Goal: Download file/media

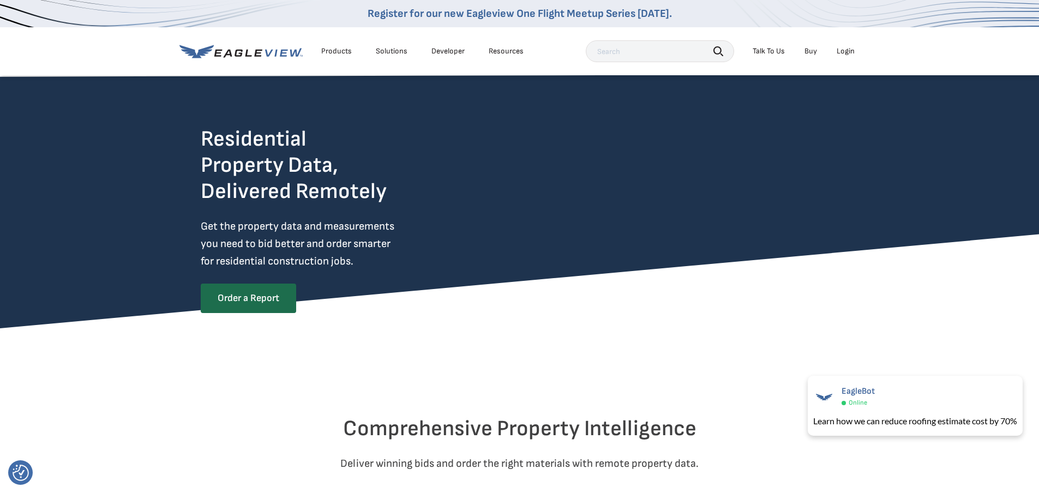
click at [844, 51] on div "Login" at bounding box center [845, 51] width 18 height 10
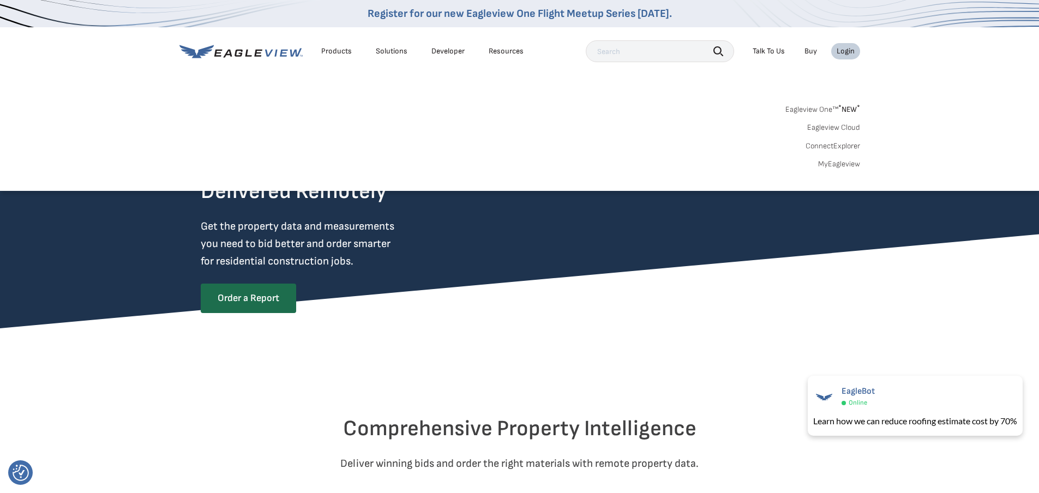
click at [845, 51] on div "Login" at bounding box center [845, 51] width 18 height 10
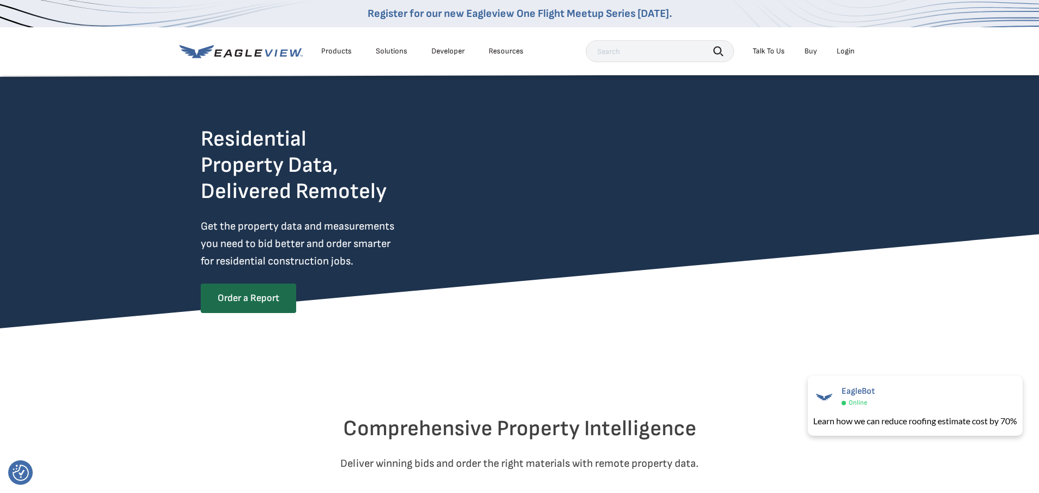
click at [845, 51] on div "Login" at bounding box center [845, 51] width 18 height 10
click at [847, 52] on div "Login" at bounding box center [845, 51] width 18 height 10
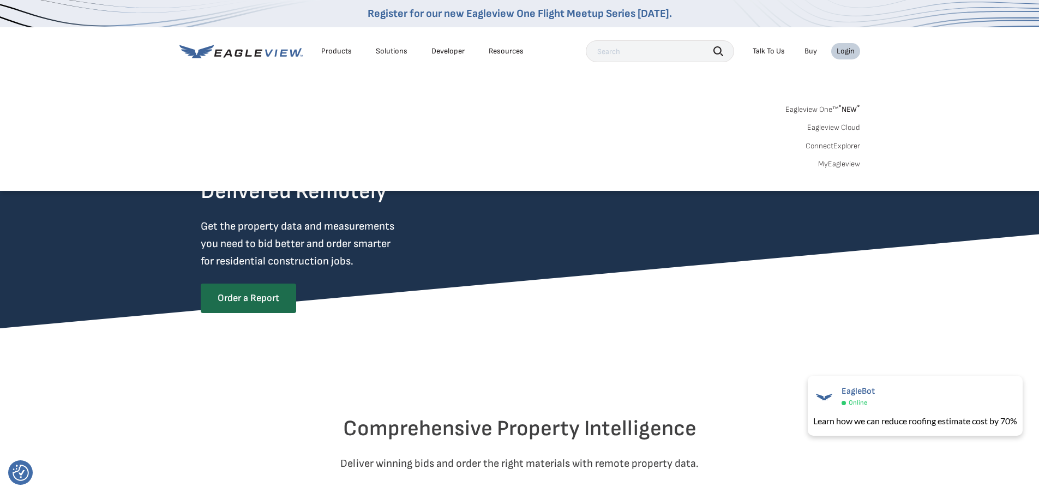
click at [847, 52] on div "Login" at bounding box center [845, 51] width 18 height 10
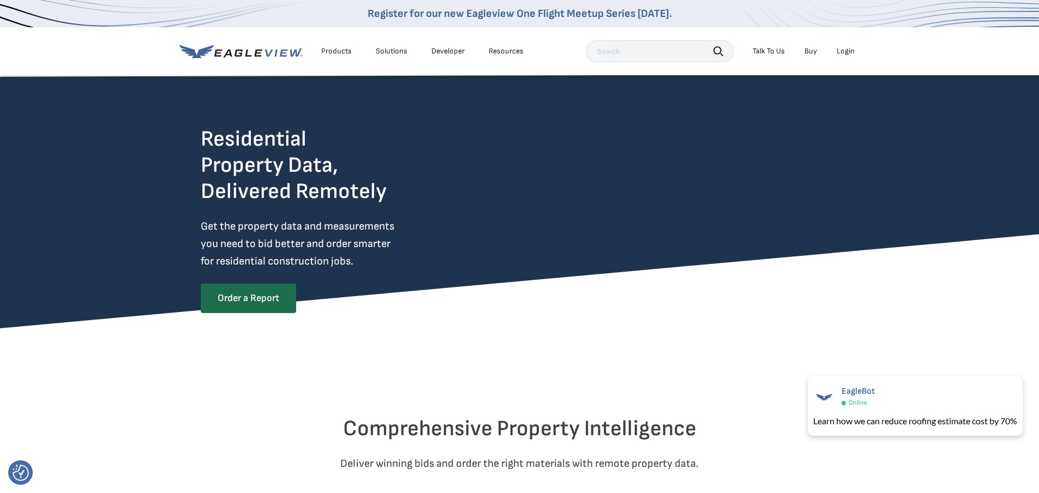
click at [847, 52] on div "Login" at bounding box center [845, 51] width 18 height 10
click at [830, 52] on ul "Talk To Us Buy Login" at bounding box center [803, 51] width 113 height 16
click at [840, 51] on div "Login" at bounding box center [845, 51] width 18 height 10
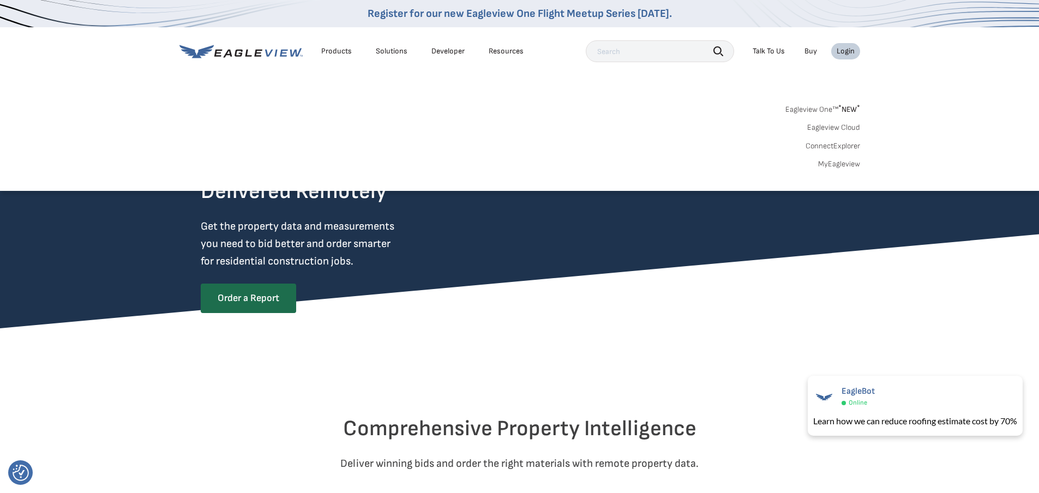
click at [840, 51] on div "Login" at bounding box center [845, 51] width 18 height 10
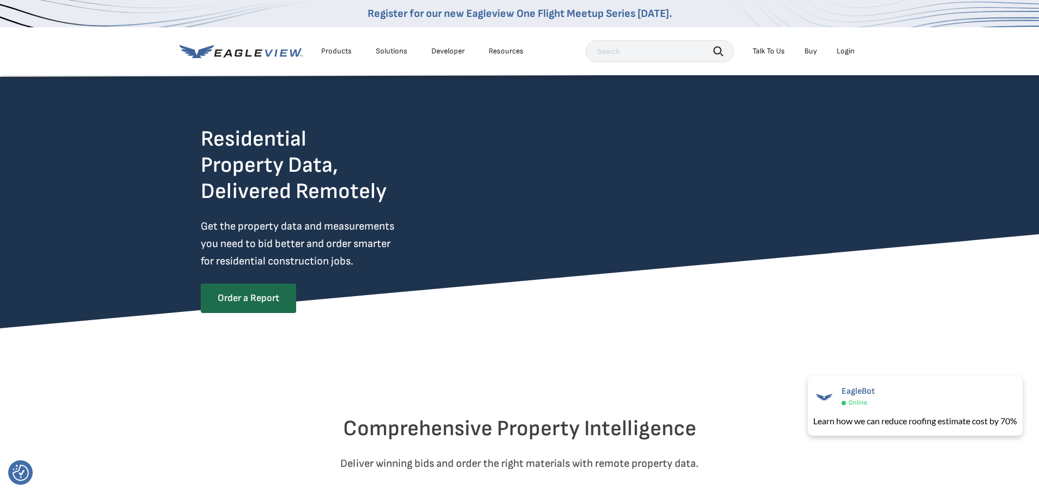
click at [840, 51] on div "Login" at bounding box center [845, 51] width 18 height 10
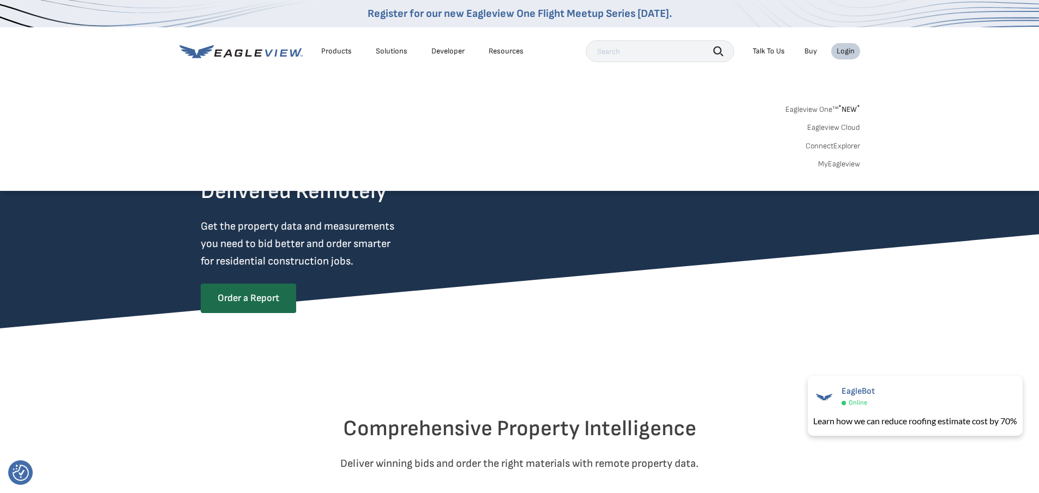
click at [842, 51] on div "Login" at bounding box center [845, 51] width 18 height 10
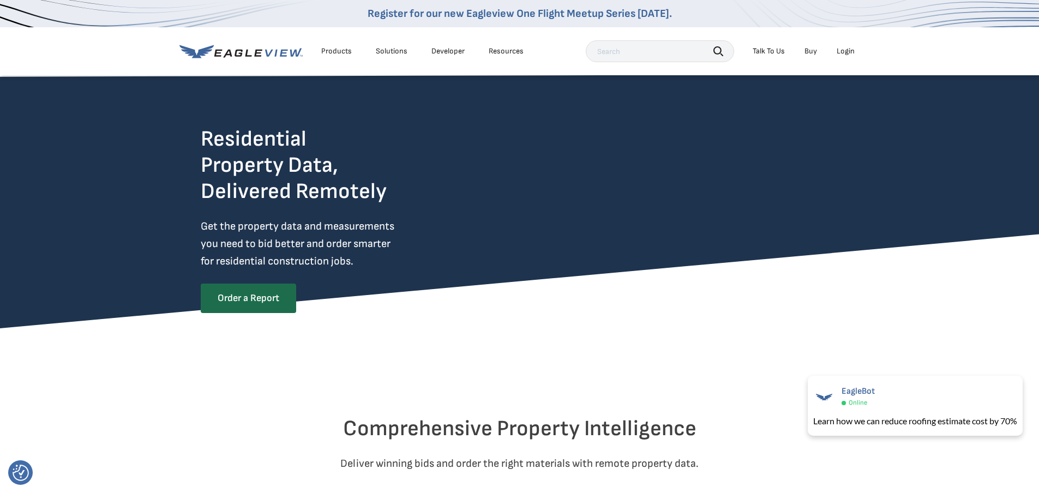
click at [842, 53] on div "Login" at bounding box center [845, 51] width 18 height 10
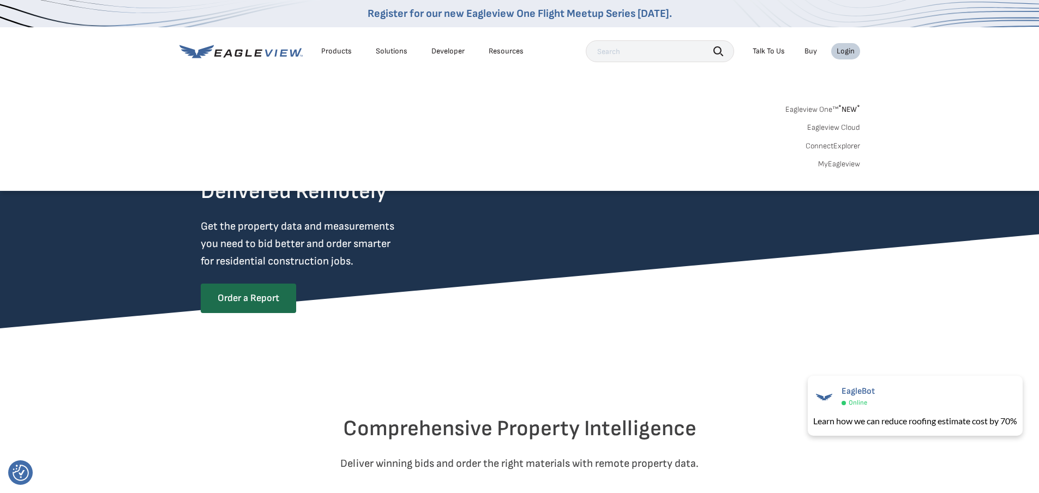
click at [842, 53] on div "Login" at bounding box center [845, 51] width 18 height 10
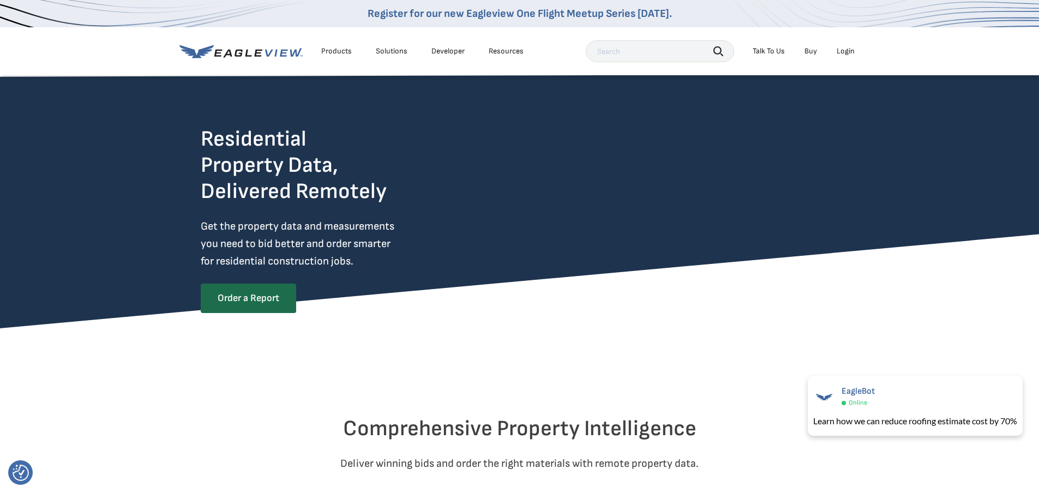
click at [842, 53] on div "Login" at bounding box center [845, 51] width 18 height 10
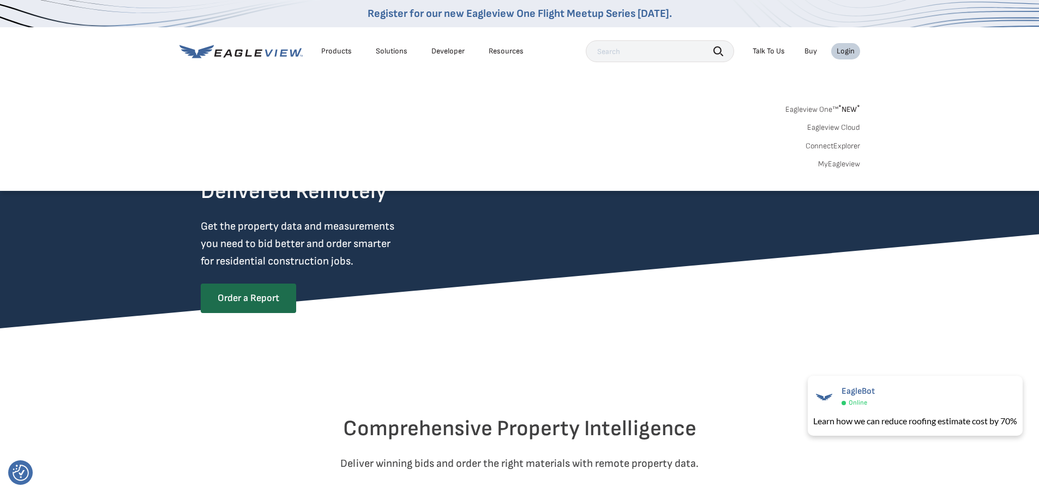
click at [842, 53] on div "Login" at bounding box center [845, 51] width 18 height 10
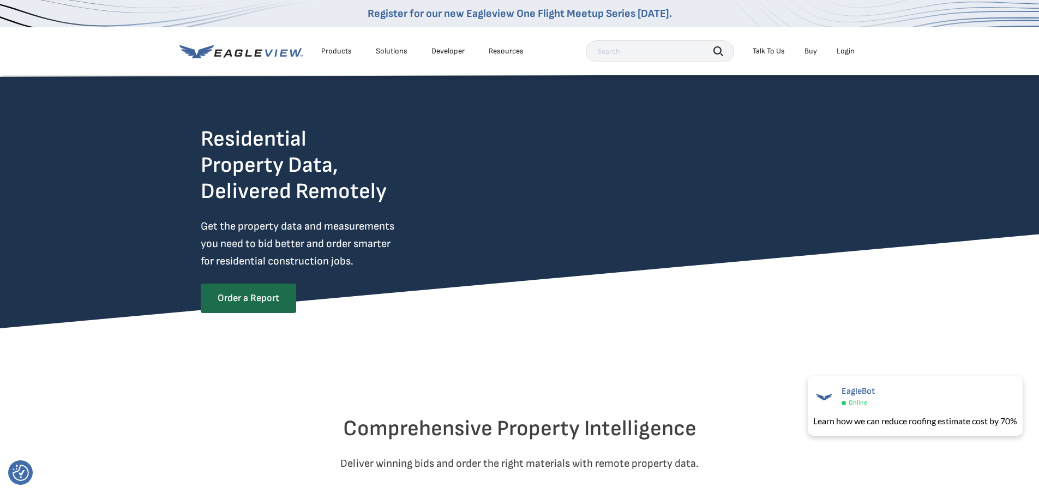
click at [842, 53] on div "Login" at bounding box center [845, 51] width 18 height 10
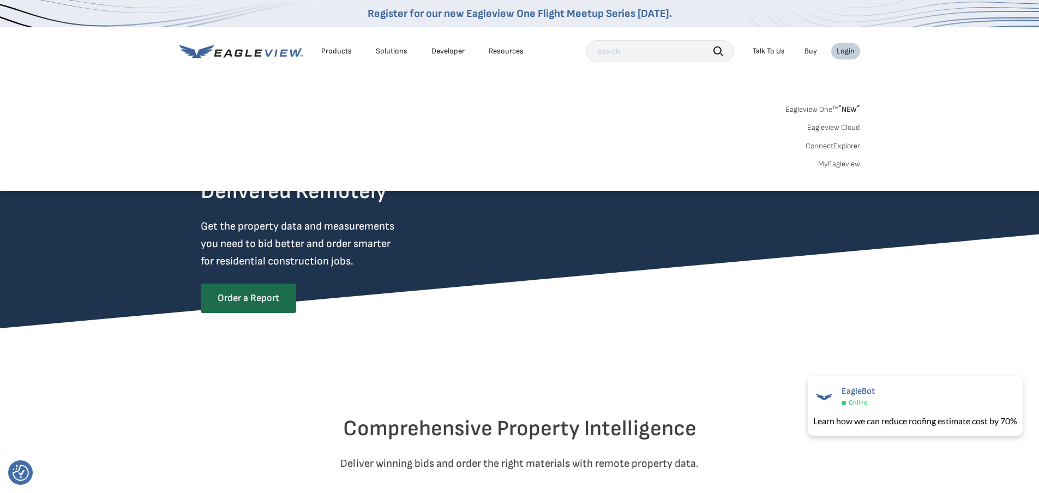
click at [842, 53] on div "Login" at bounding box center [845, 51] width 18 height 10
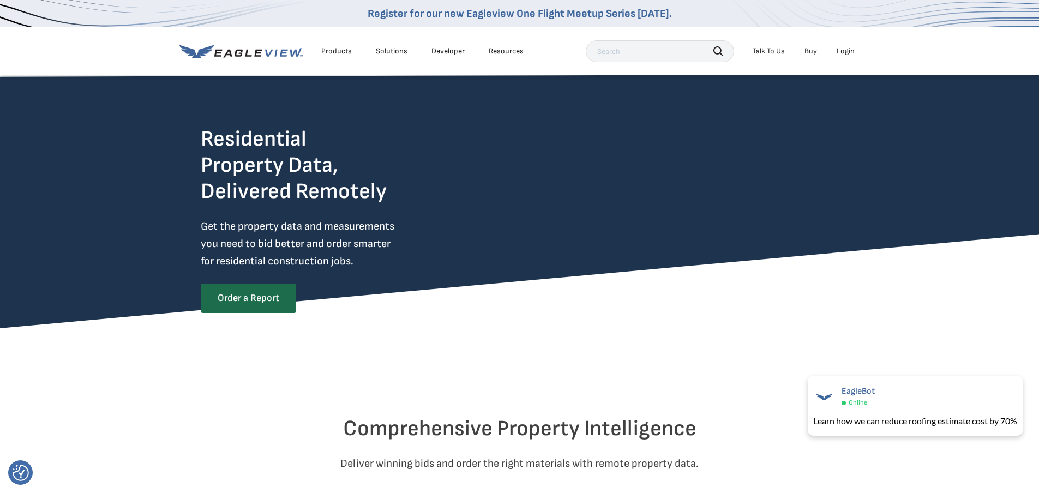
click at [842, 53] on div "Login" at bounding box center [845, 51] width 18 height 10
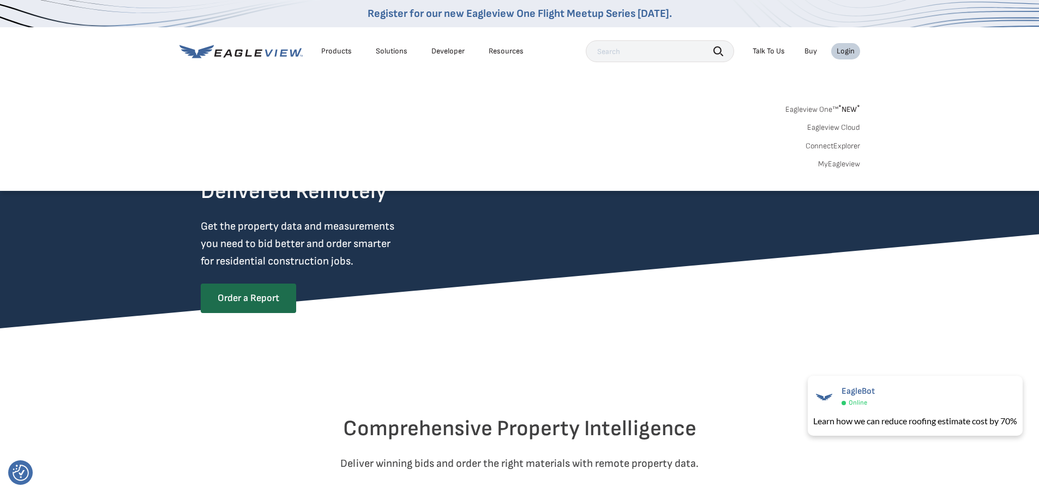
click at [842, 53] on div "Login" at bounding box center [845, 51] width 18 height 10
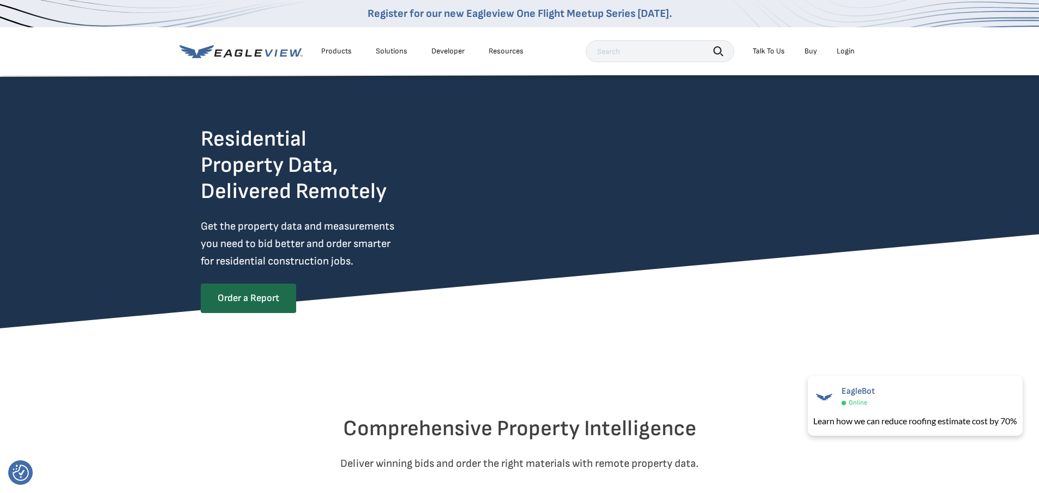
click at [841, 53] on div "Login" at bounding box center [845, 51] width 18 height 10
click at [845, 50] on div "Login" at bounding box center [845, 51] width 18 height 10
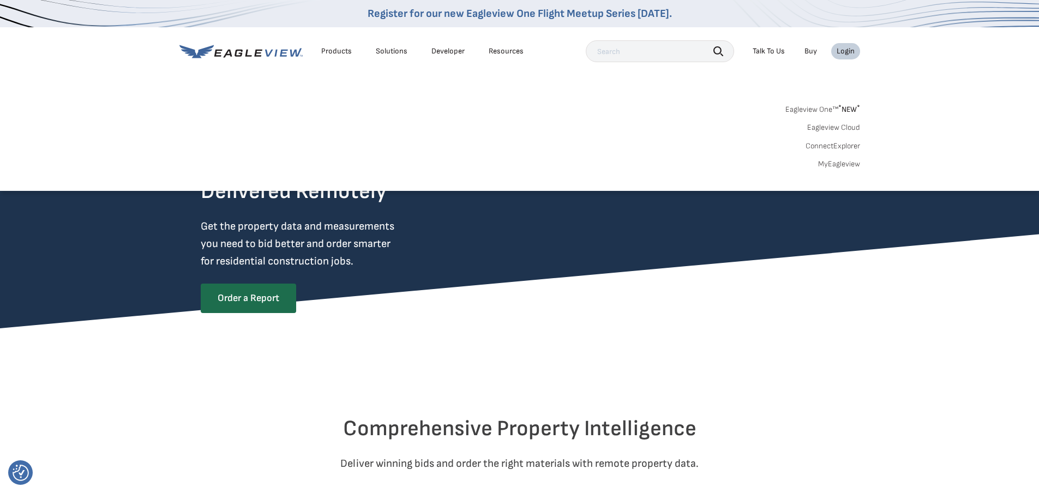
click at [845, 50] on div "Login" at bounding box center [845, 51] width 18 height 10
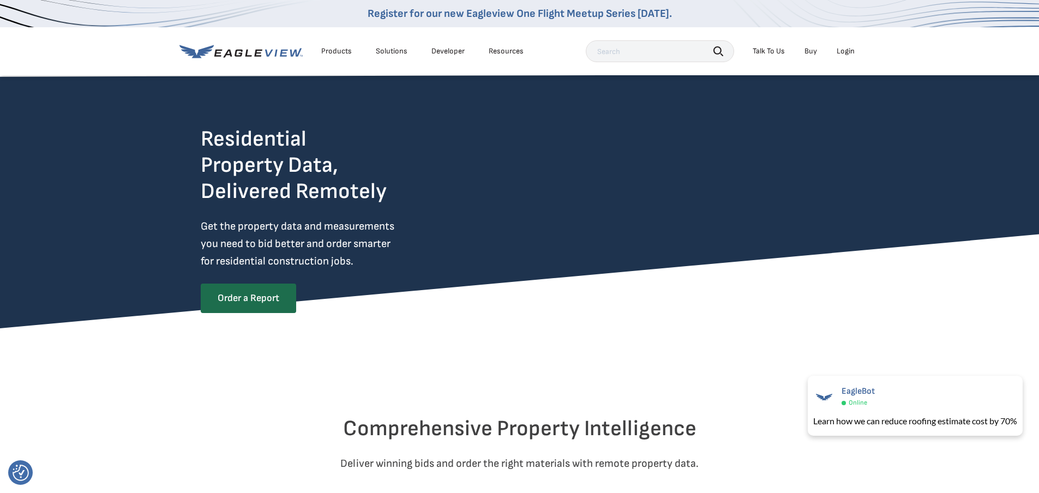
click at [844, 54] on div "Login" at bounding box center [845, 51] width 18 height 10
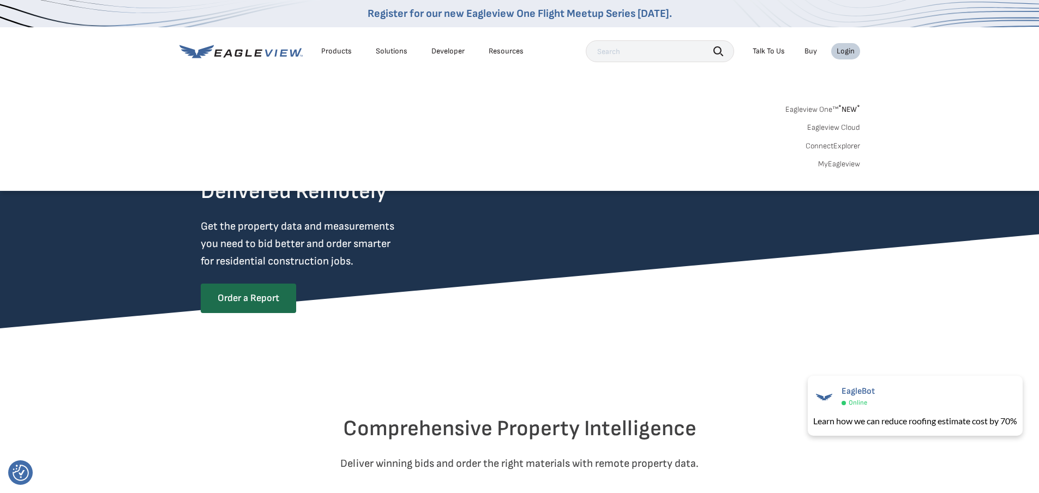
click at [844, 54] on div "Login" at bounding box center [845, 51] width 18 height 10
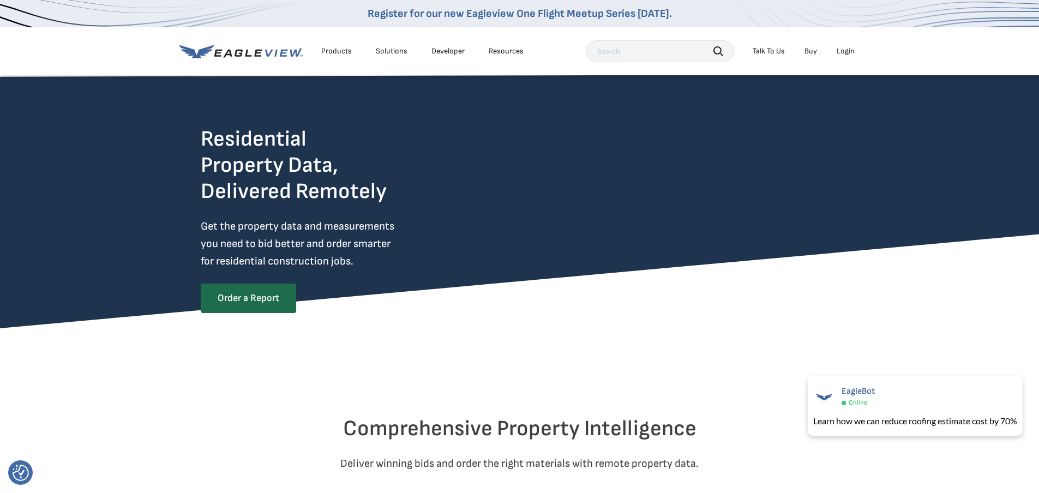
click at [845, 53] on div "Login" at bounding box center [845, 51] width 18 height 10
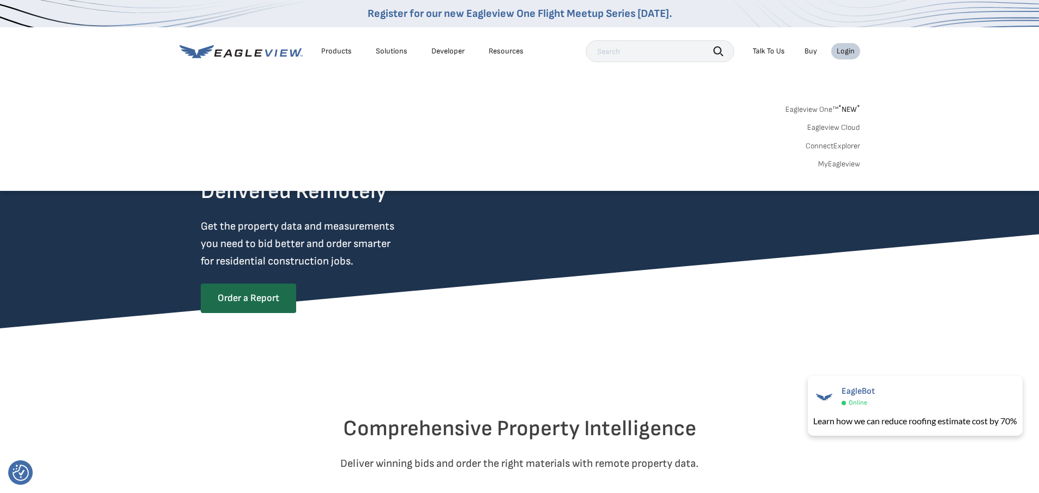
click at [847, 144] on link "ConnectExplorer" at bounding box center [832, 146] width 55 height 10
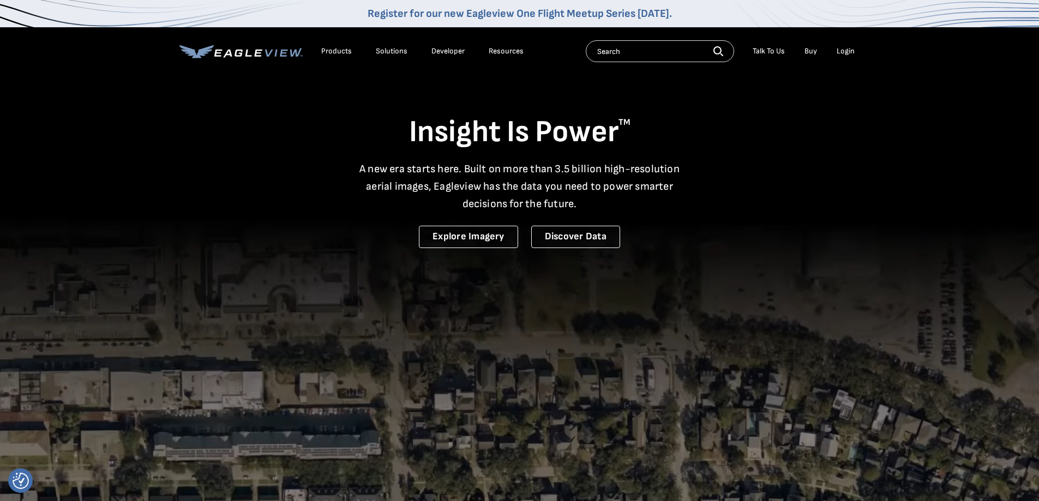
click at [846, 52] on div "Login" at bounding box center [845, 51] width 18 height 10
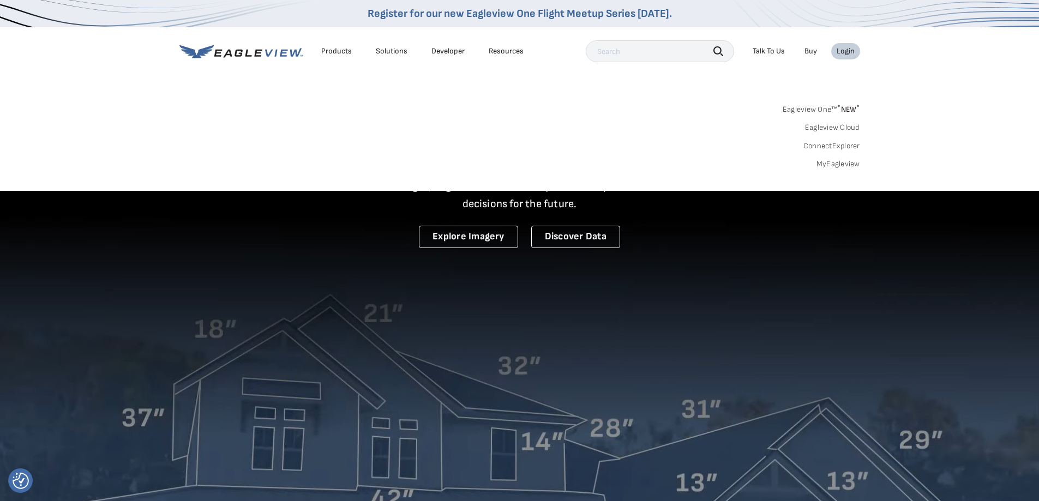
click at [846, 52] on div "Login" at bounding box center [845, 51] width 18 height 10
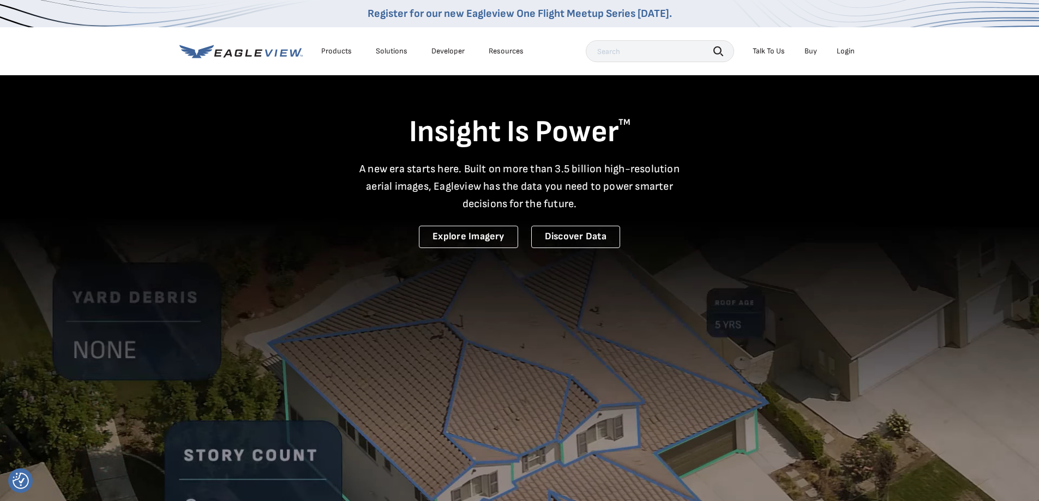
click at [846, 52] on div "Login" at bounding box center [845, 51] width 18 height 10
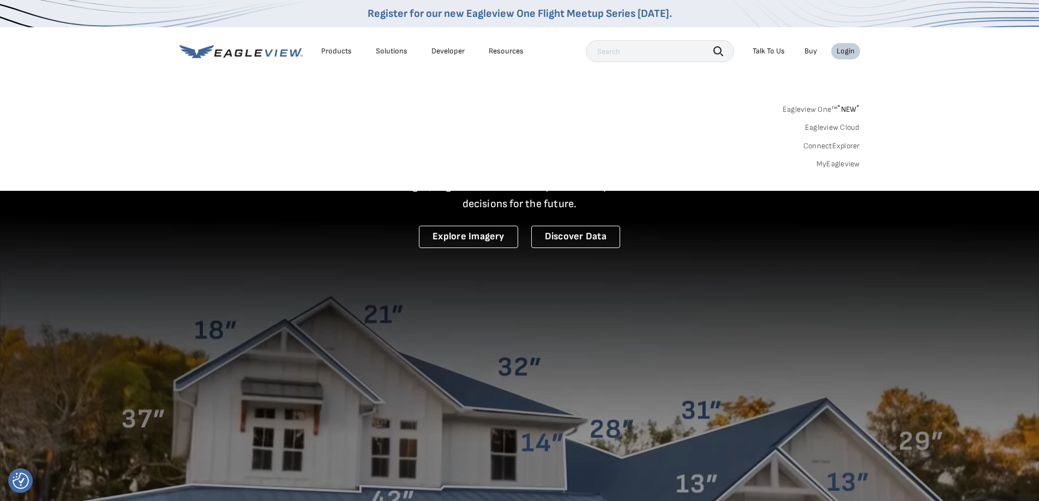
click at [846, 52] on div "Login" at bounding box center [845, 51] width 18 height 10
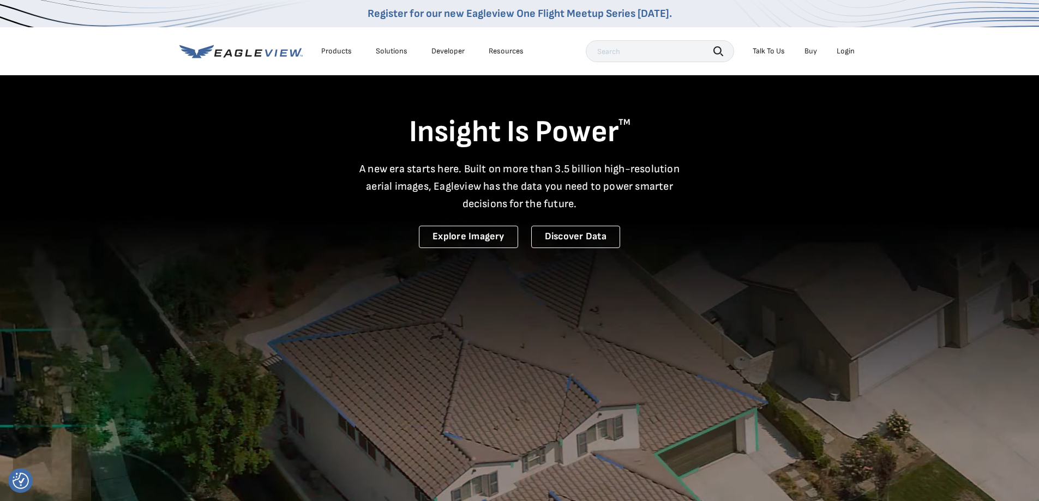
click at [846, 52] on div "Login" at bounding box center [845, 51] width 18 height 10
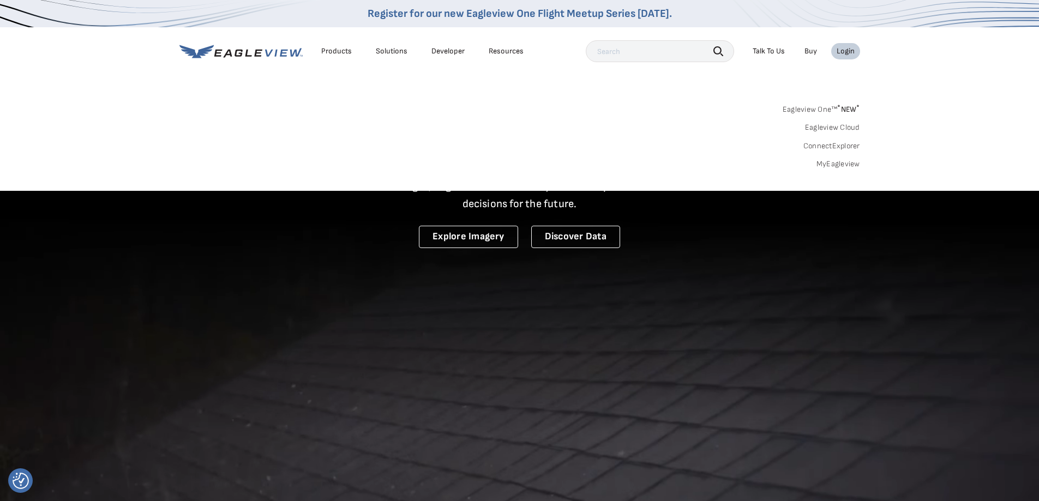
click at [846, 52] on div "Login" at bounding box center [845, 51] width 18 height 10
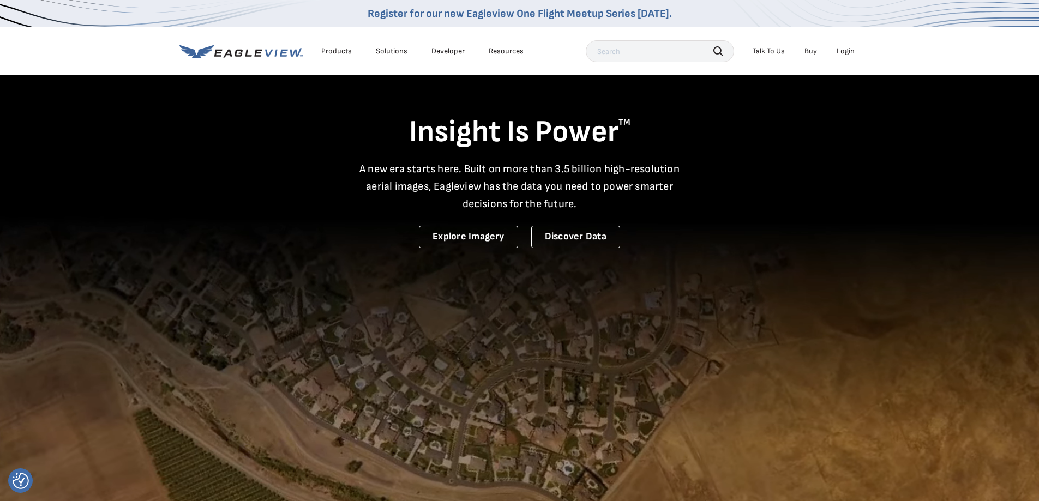
click at [846, 52] on div "Login" at bounding box center [845, 51] width 18 height 10
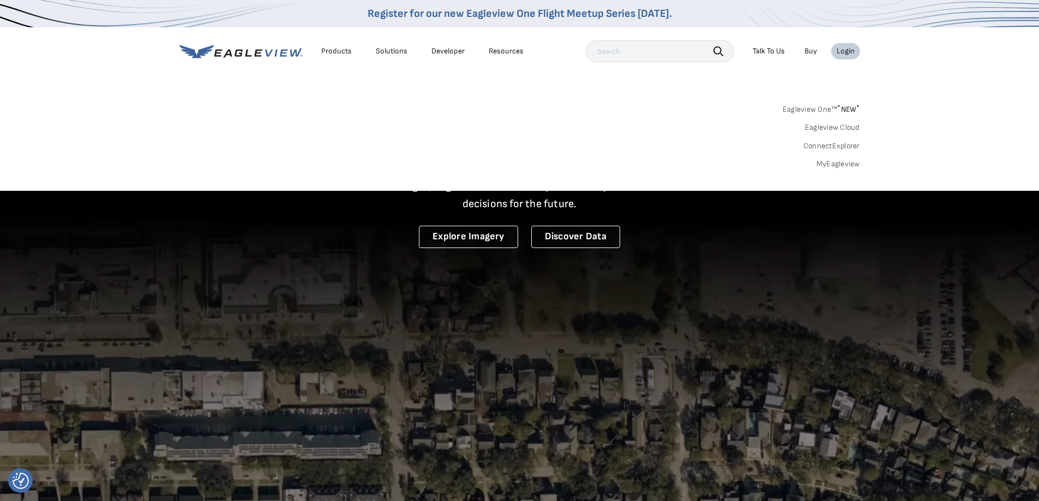
click at [567, 168] on div "Eagleview One™ * NEW * Eagleview Cloud ConnectExplorer MyEagleview" at bounding box center [519, 135] width 680 height 68
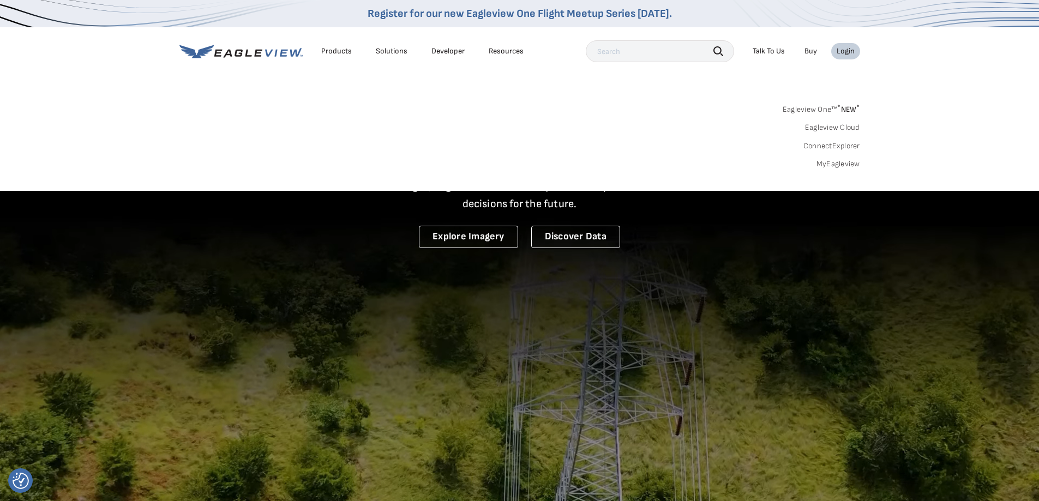
click at [479, 157] on div "Eagleview One™ * NEW * Eagleview Cloud ConnectExplorer MyEagleview" at bounding box center [519, 135] width 680 height 68
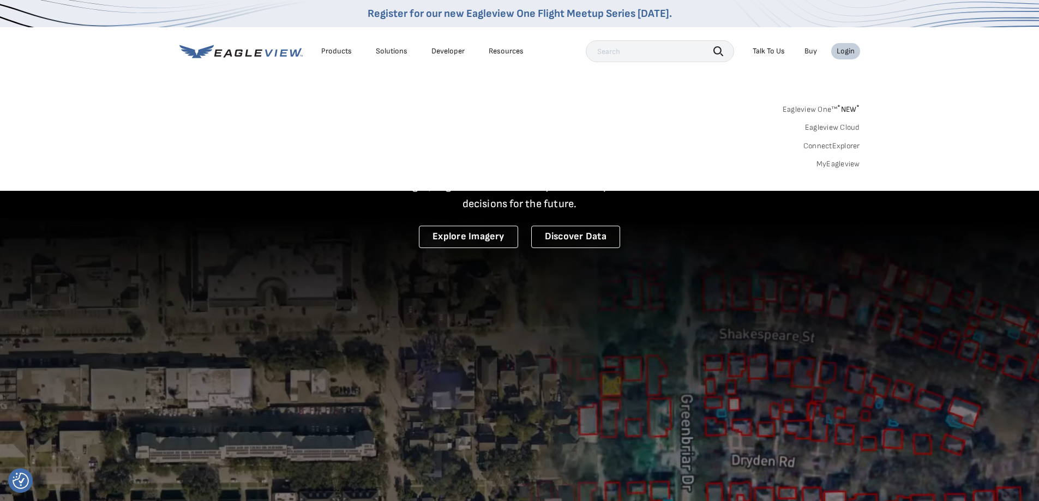
drag, startPoint x: 459, startPoint y: 138, endPoint x: 460, endPoint y: 127, distance: 11.6
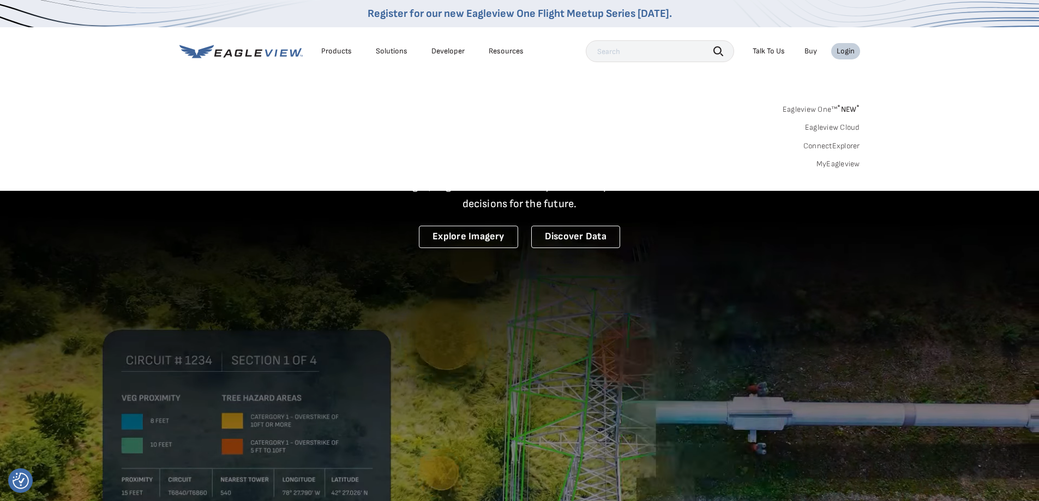
click at [459, 134] on div "Eagleview One™ * NEW * Eagleview Cloud ConnectExplorer MyEagleview" at bounding box center [519, 135] width 680 height 68
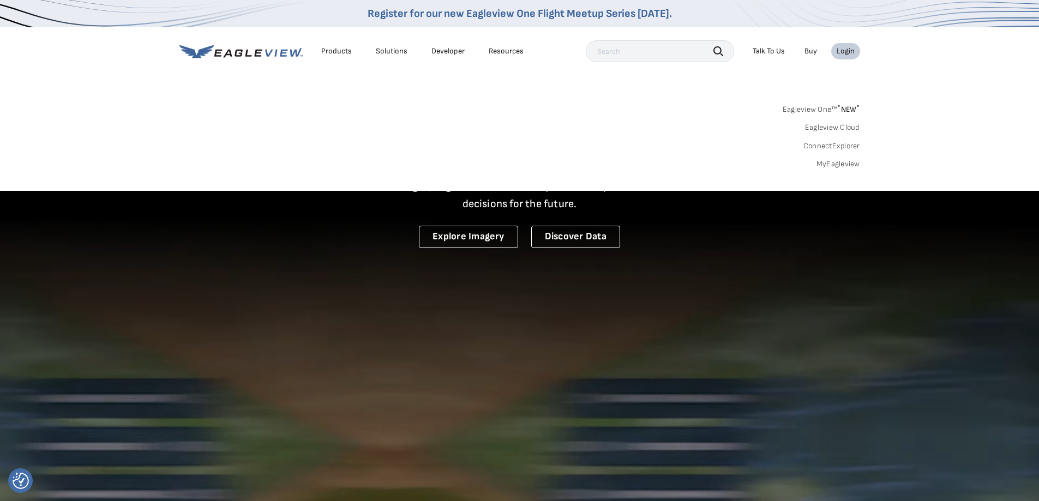
click at [405, 125] on div "Eagleview One™ * NEW * Eagleview Cloud ConnectExplorer MyEagleview" at bounding box center [519, 135] width 680 height 68
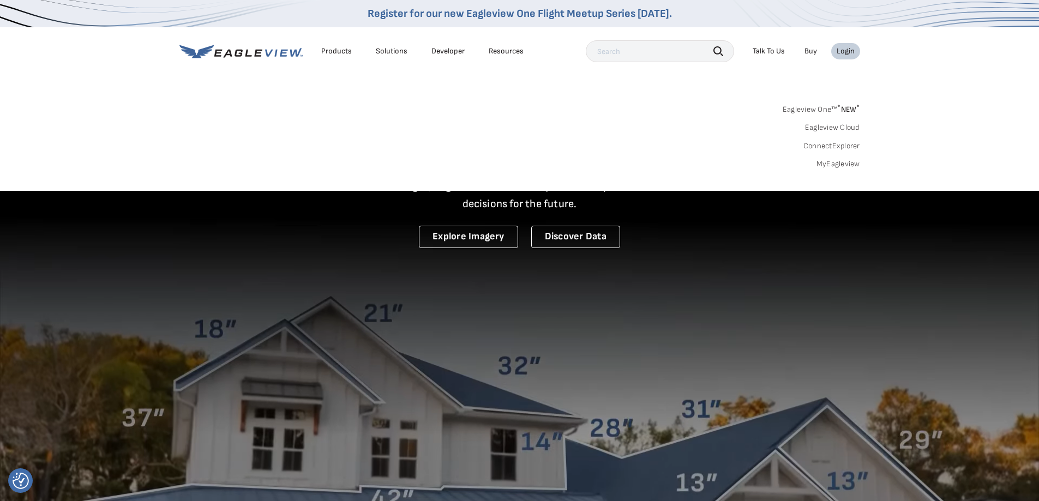
drag, startPoint x: 401, startPoint y: 123, endPoint x: 343, endPoint y: 117, distance: 58.1
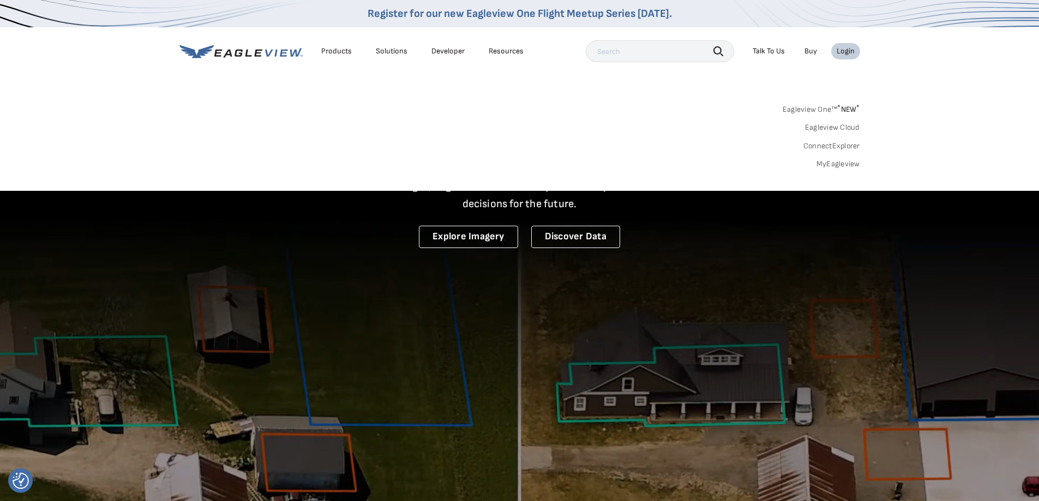
click at [343, 117] on div "Eagleview One™ * NEW * Eagleview Cloud ConnectExplorer MyEagleview" at bounding box center [519, 135] width 680 height 68
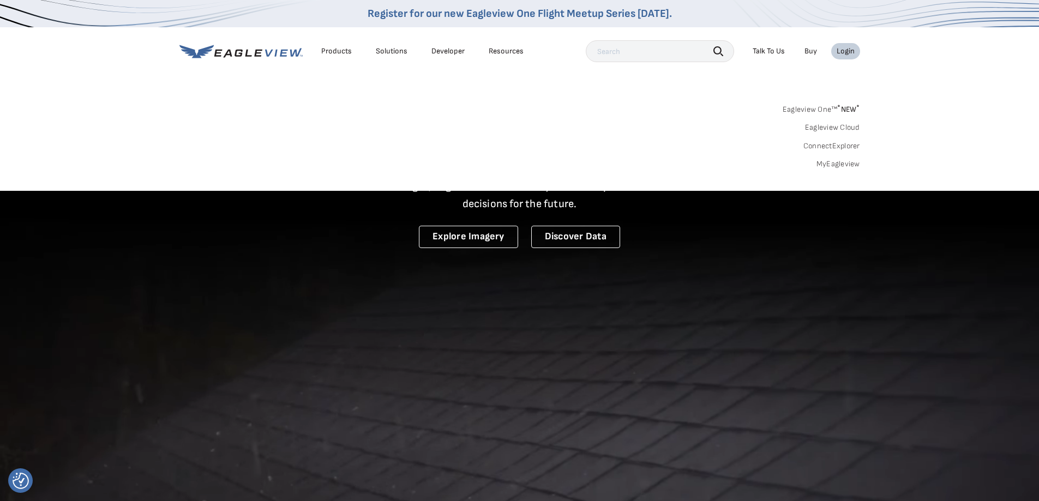
click at [184, 98] on div "Search Products Our Product Areas Imagery 1-Inch GSD Aerial Imagery *" at bounding box center [519, 139] width 1039 height 103
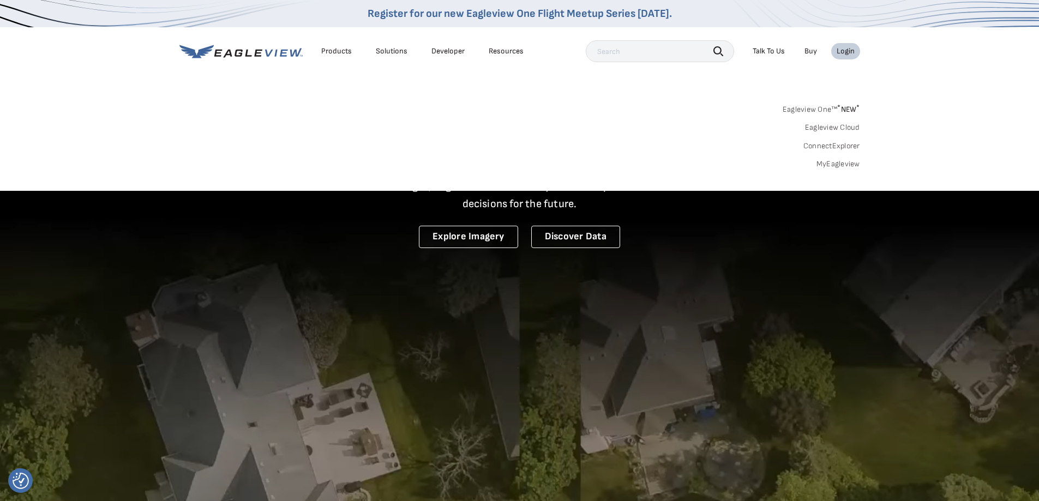
click at [841, 53] on div "Login" at bounding box center [845, 51] width 18 height 10
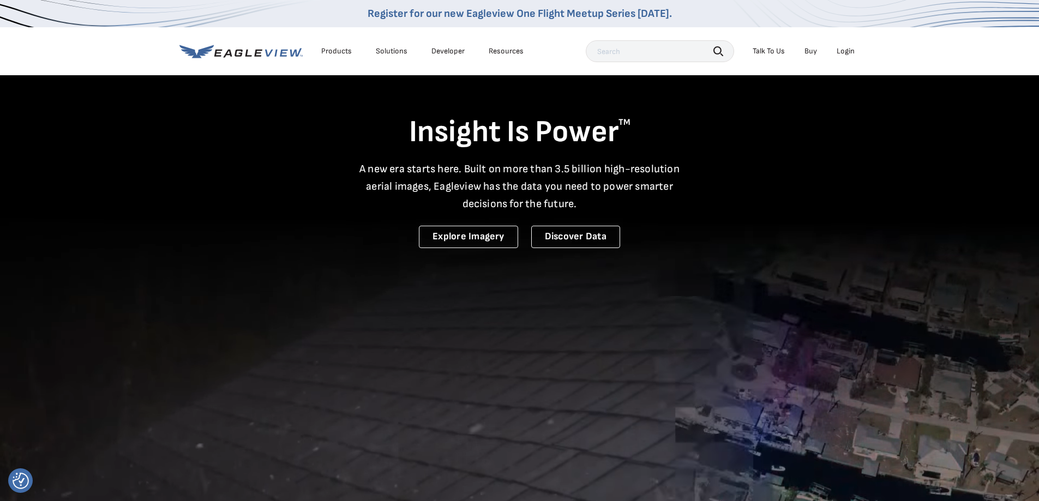
click at [840, 53] on div "Login" at bounding box center [845, 51] width 18 height 10
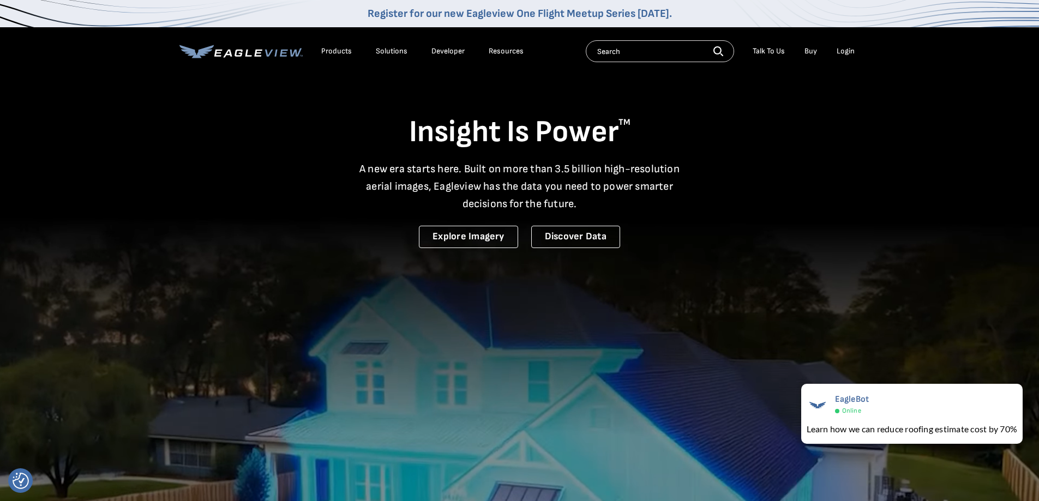
click at [847, 50] on div "Login" at bounding box center [845, 51] width 18 height 10
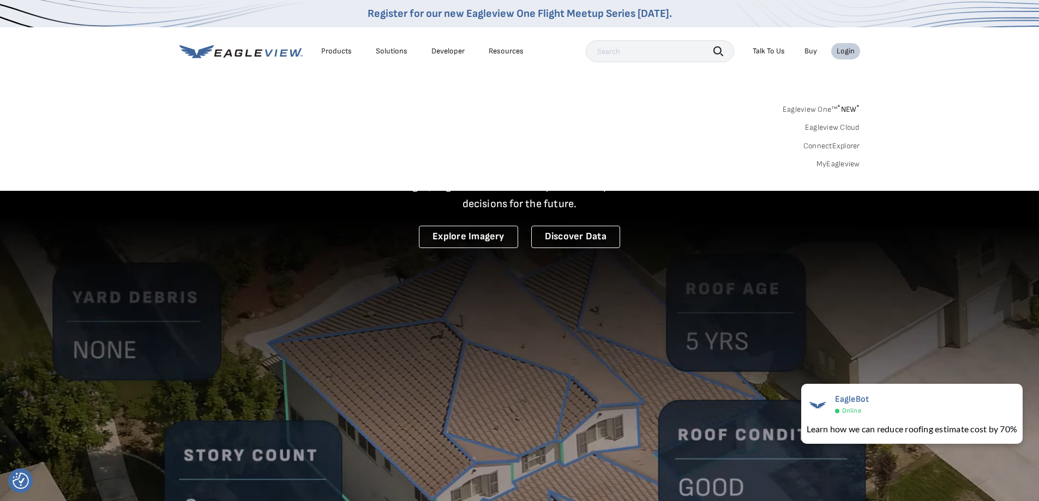
click at [819, 109] on link "Eagleview One™ * NEW *" at bounding box center [820, 107] width 77 height 13
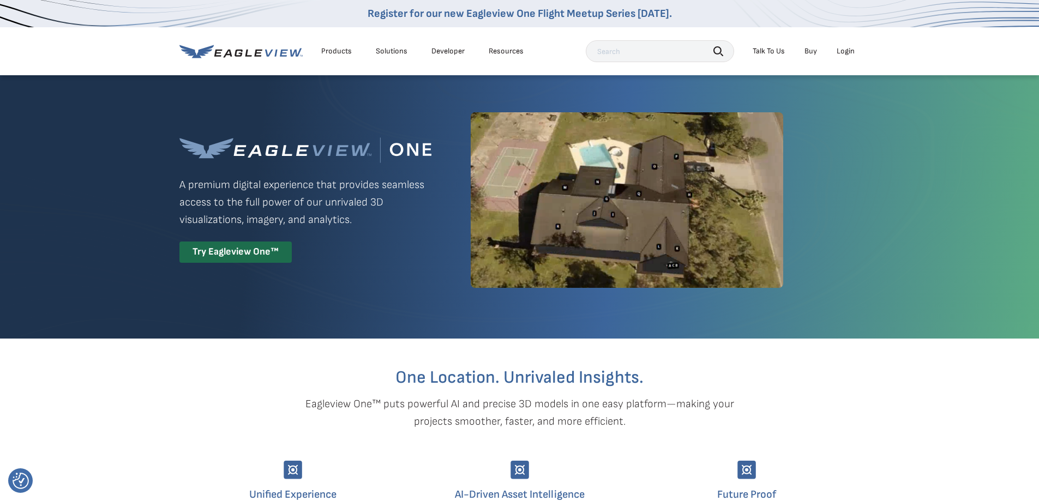
click at [839, 50] on div "Login" at bounding box center [845, 51] width 18 height 10
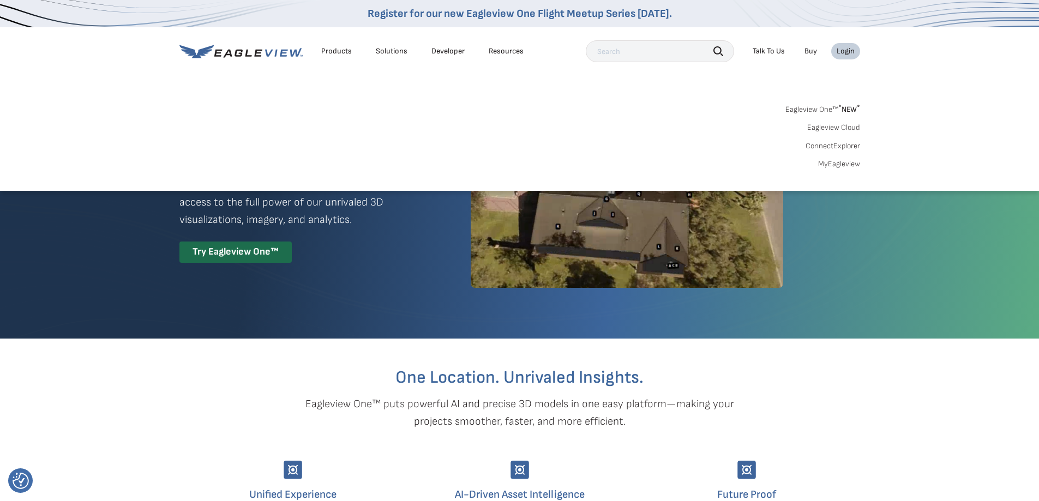
click at [903, 119] on div "Search Products Our Product Areas Imagery 1-Inch GSD Aerial Imagery *" at bounding box center [519, 139] width 1039 height 103
click at [852, 188] on div "Search Products Our Product Areas Imagery 1-Inch GSD Aerial Imagery *" at bounding box center [519, 139] width 1039 height 103
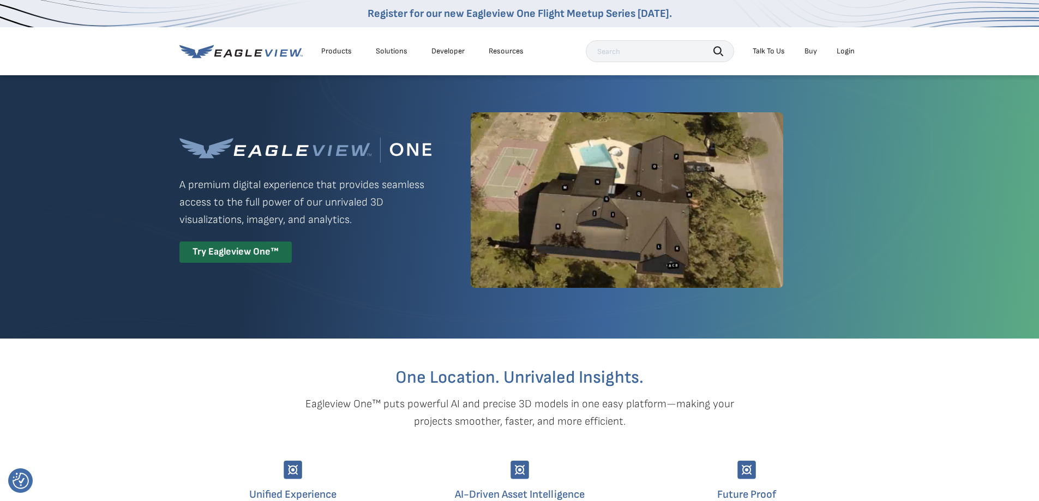
click at [846, 204] on div "Eagleview One™ A premium digital experience that provides seamless access to th…" at bounding box center [519, 200] width 680 height 252
click at [240, 249] on div "Try Eagleview One™" at bounding box center [235, 252] width 112 height 21
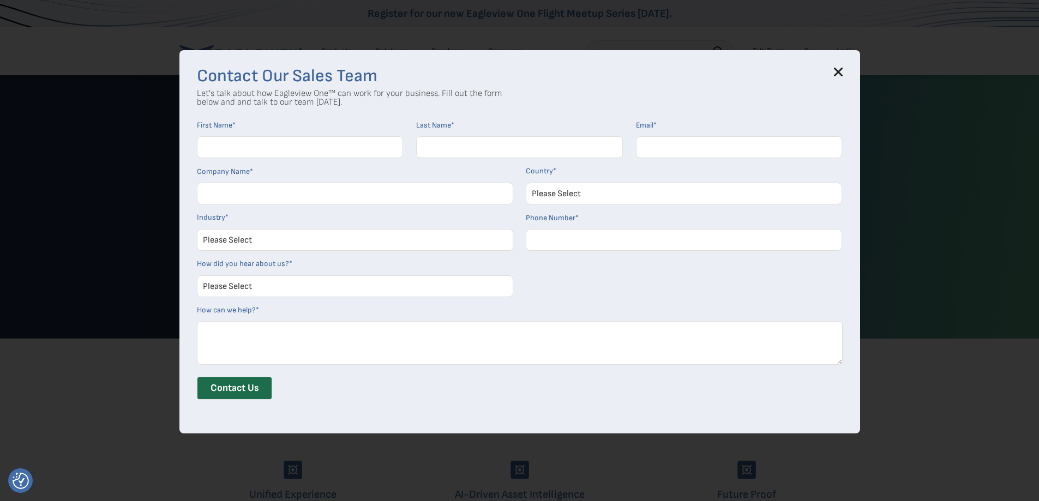
click at [841, 70] on icon at bounding box center [837, 71] width 7 height 7
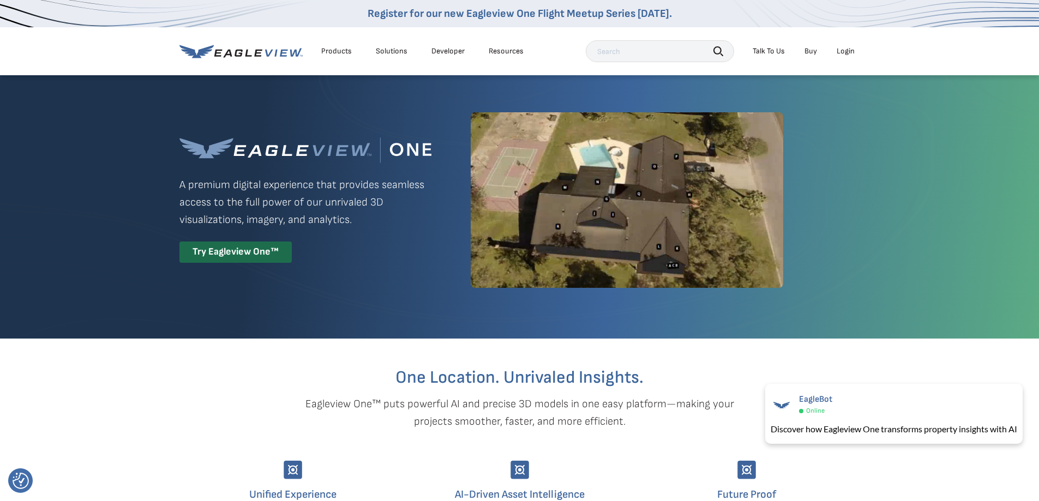
click at [844, 52] on div "Login" at bounding box center [845, 51] width 18 height 10
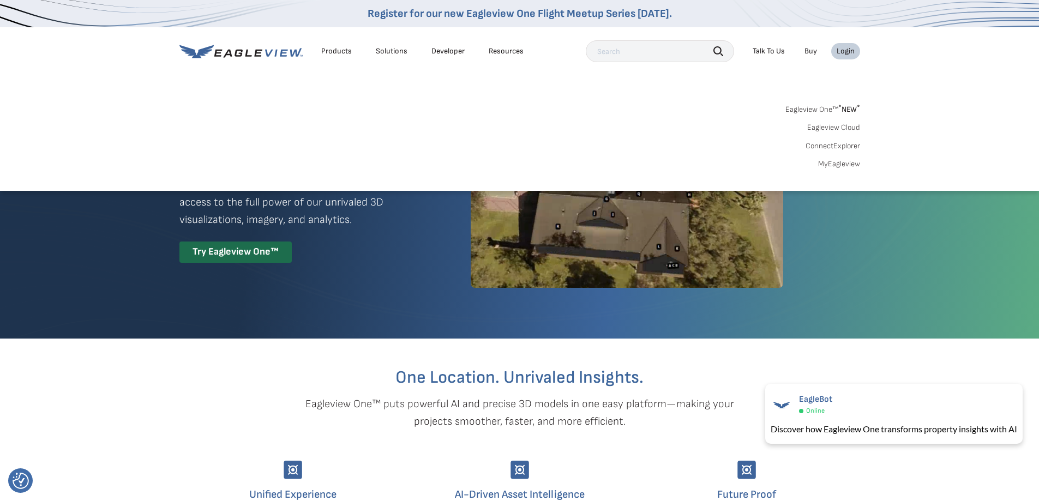
click at [844, 52] on div "Login" at bounding box center [845, 51] width 18 height 10
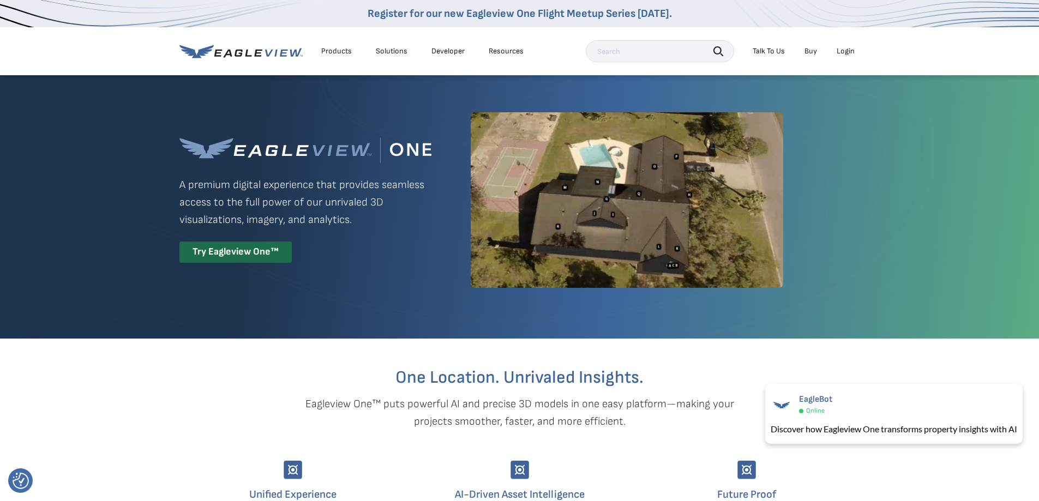
click at [843, 52] on div "Login" at bounding box center [845, 51] width 18 height 10
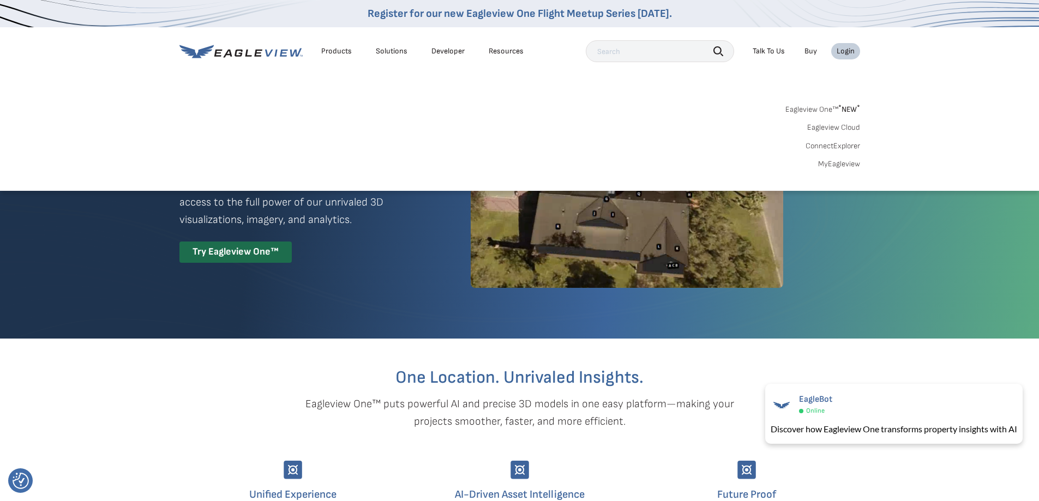
click at [843, 52] on div "Login" at bounding box center [845, 51] width 18 height 10
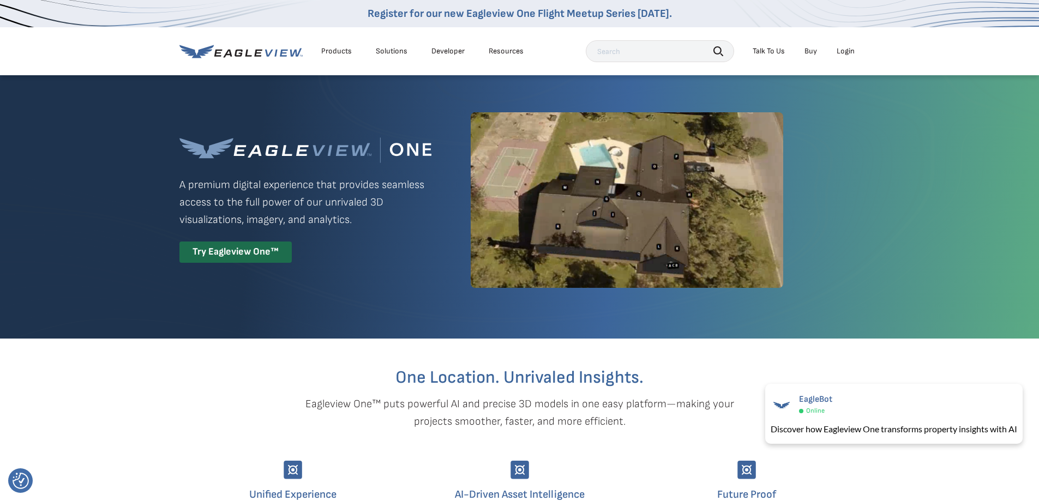
click at [843, 52] on div "Login" at bounding box center [845, 51] width 18 height 10
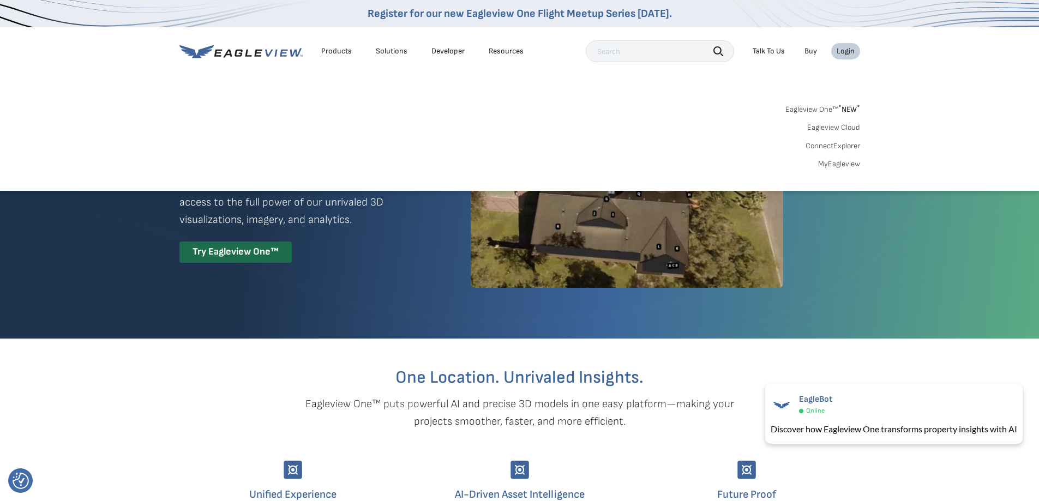
click at [840, 116] on div "Eagleview One™ * NEW * Eagleview Cloud ConnectExplorer MyEagleview" at bounding box center [519, 135] width 680 height 68
click at [837, 111] on link "Eagleview One™ * NEW *" at bounding box center [822, 107] width 75 height 13
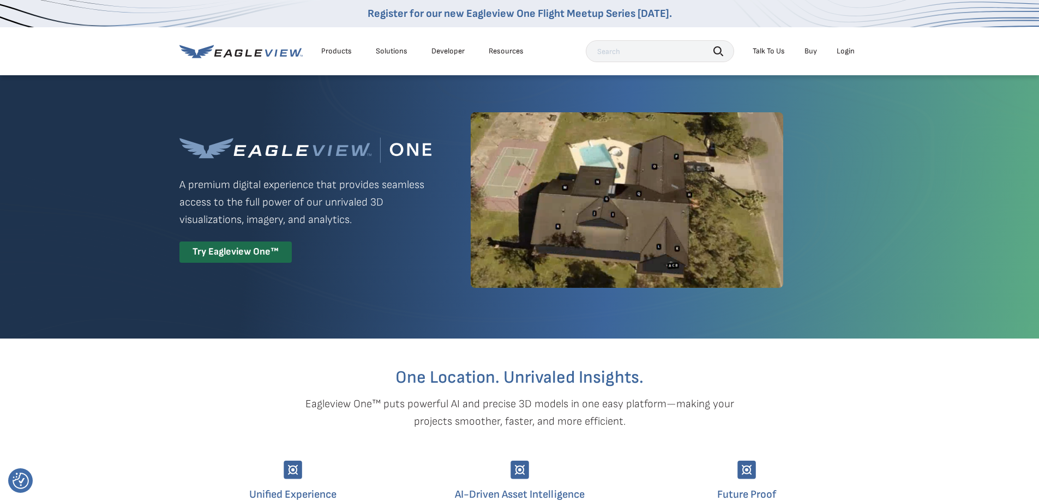
click at [838, 51] on div "Login" at bounding box center [845, 51] width 18 height 10
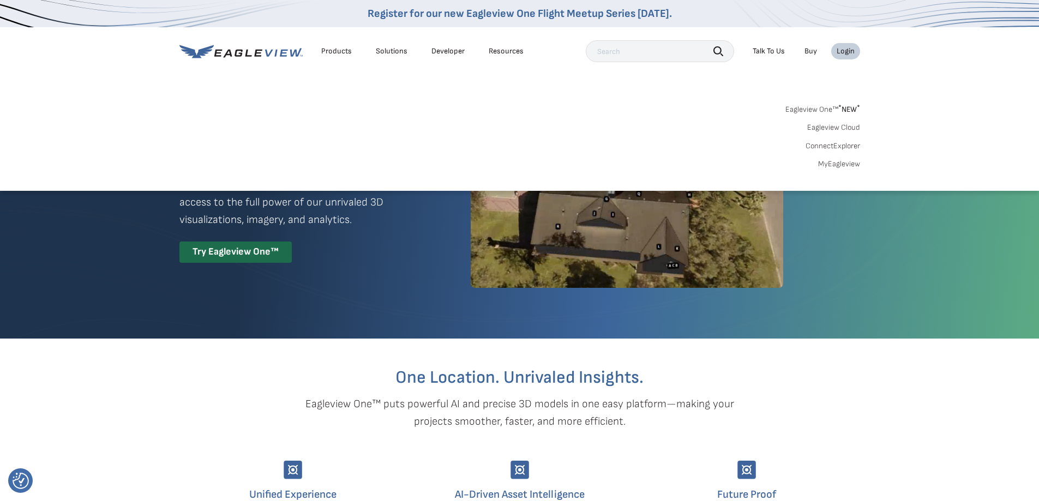
drag, startPoint x: 468, startPoint y: 91, endPoint x: 462, endPoint y: 92, distance: 5.6
click at [467, 91] on div "Search Products Our Product Areas Imagery 1-Inch GSD Aerial Imagery *" at bounding box center [519, 139] width 1039 height 103
click at [339, 81] on nav "Register for our new Eagleview One Flight Meetup Series [DATE]. Products Soluti…" at bounding box center [519, 95] width 1039 height 191
click at [279, 83] on nav "Register for our new Eagleview One Flight Meetup Series [DATE]. Products Soluti…" at bounding box center [519, 95] width 1039 height 191
click at [516, 19] on link "Register for our new Eagleview One Flight Meetup Series [DATE]." at bounding box center [519, 13] width 304 height 13
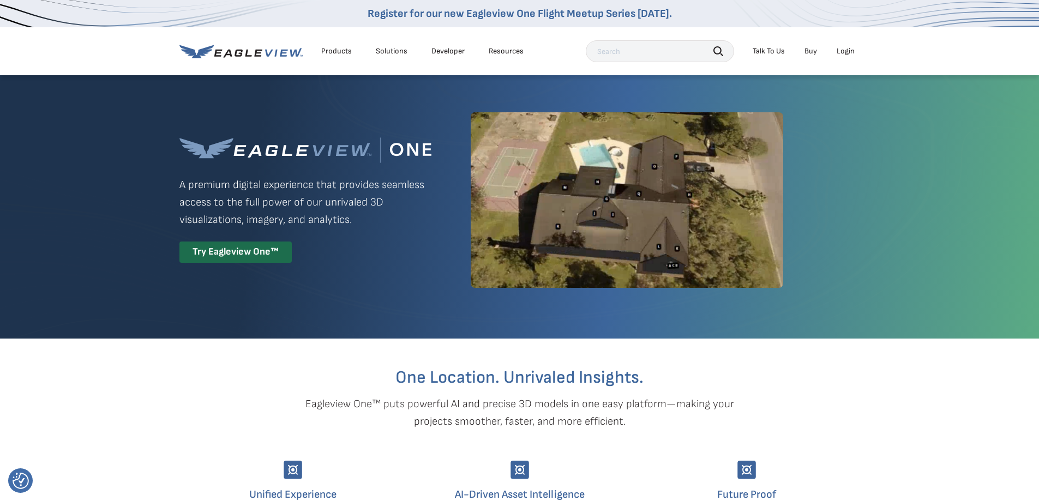
click at [847, 48] on div "Login" at bounding box center [845, 51] width 18 height 10
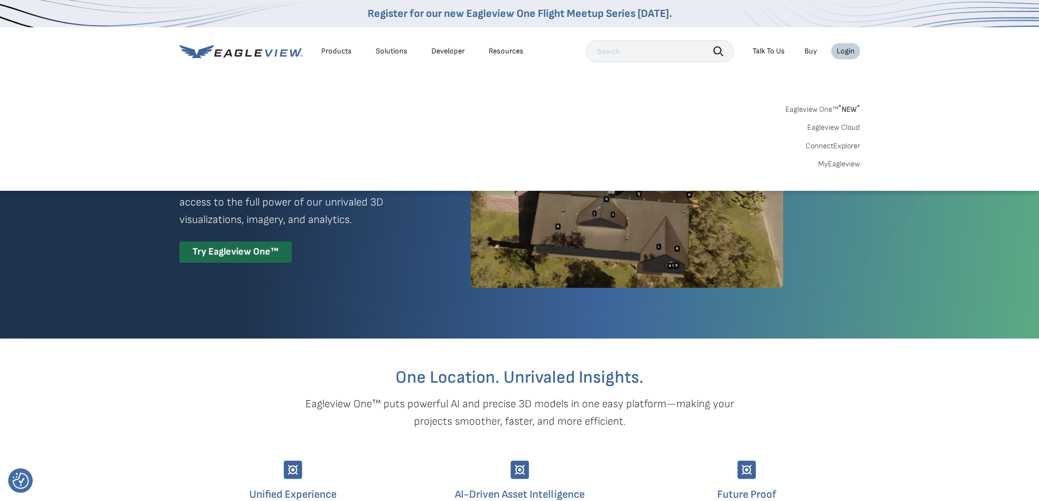
click at [847, 48] on div "Login" at bounding box center [845, 51] width 18 height 10
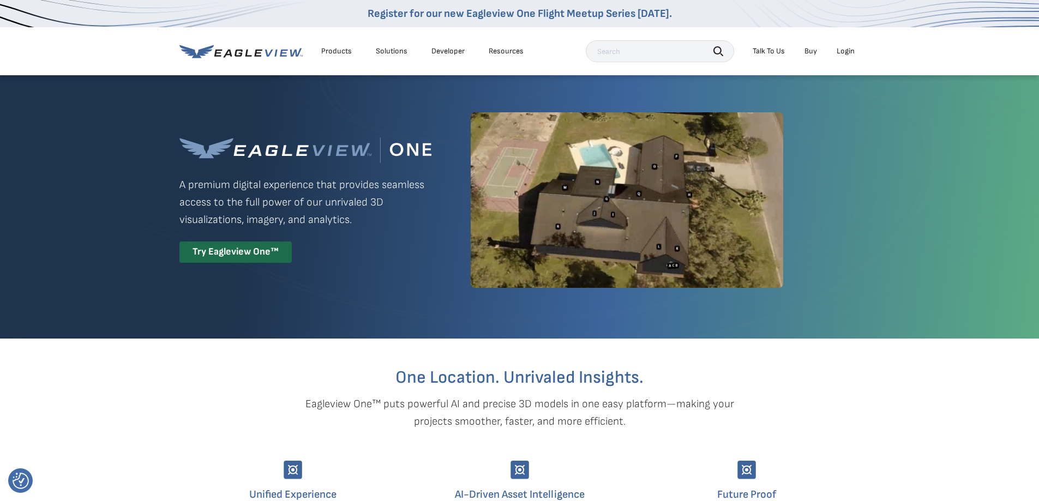
click at [847, 48] on div "Login" at bounding box center [845, 51] width 18 height 10
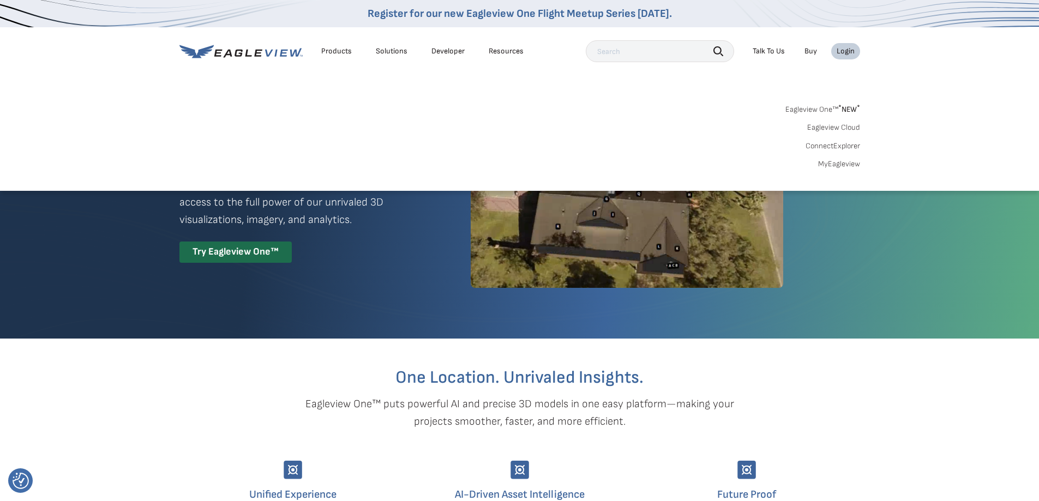
drag, startPoint x: 847, startPoint y: 48, endPoint x: 1032, endPoint y: 116, distance: 197.0
click at [1031, 117] on nav "Register for our new Eagleview One Flight Meetup Series [DATE]. Products Soluti…" at bounding box center [519, 95] width 1039 height 191
click at [1032, 116] on div "Search Products Our Product Areas Imagery 1-Inch GSD Aerial Imagery *" at bounding box center [519, 139] width 1039 height 103
click at [942, 118] on div "Search Products Our Product Areas Imagery 1-Inch GSD Aerial Imagery *" at bounding box center [519, 139] width 1039 height 103
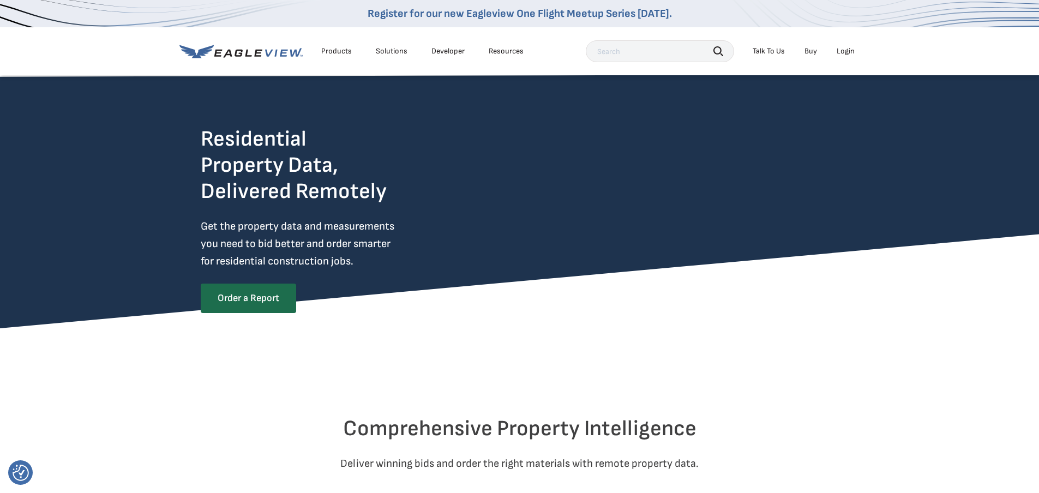
click at [843, 52] on div "Login" at bounding box center [845, 51] width 18 height 10
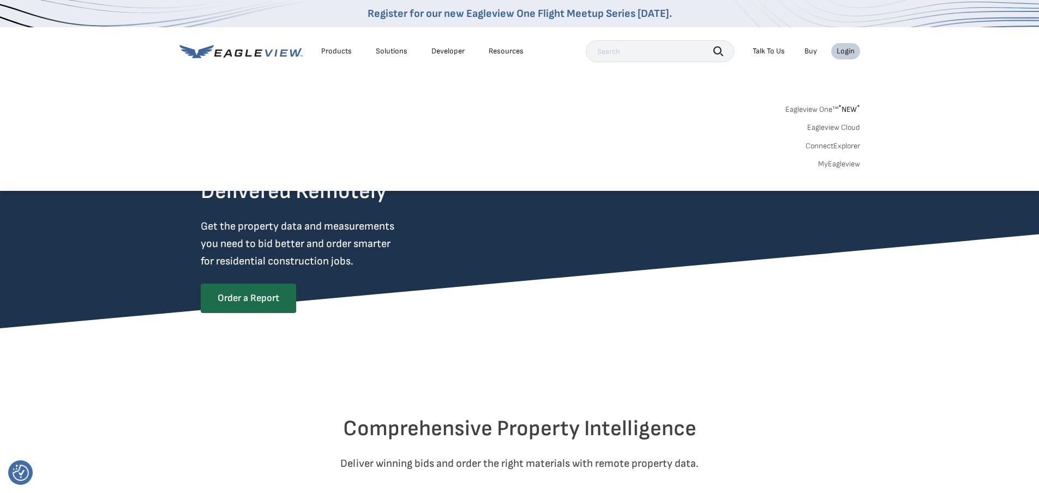
click at [843, 52] on div "Login" at bounding box center [845, 51] width 18 height 10
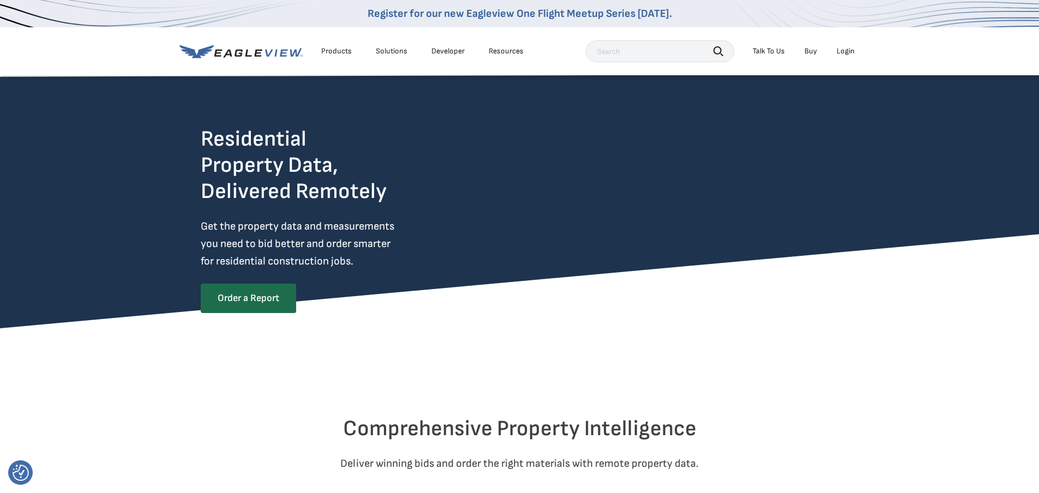
click at [843, 52] on div "Login" at bounding box center [845, 51] width 18 height 10
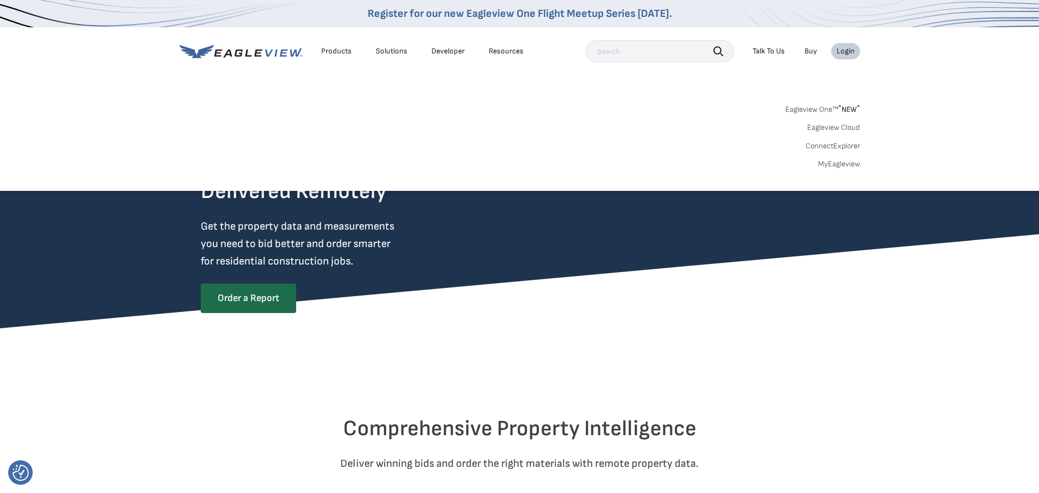
click at [843, 52] on div "Login" at bounding box center [845, 51] width 18 height 10
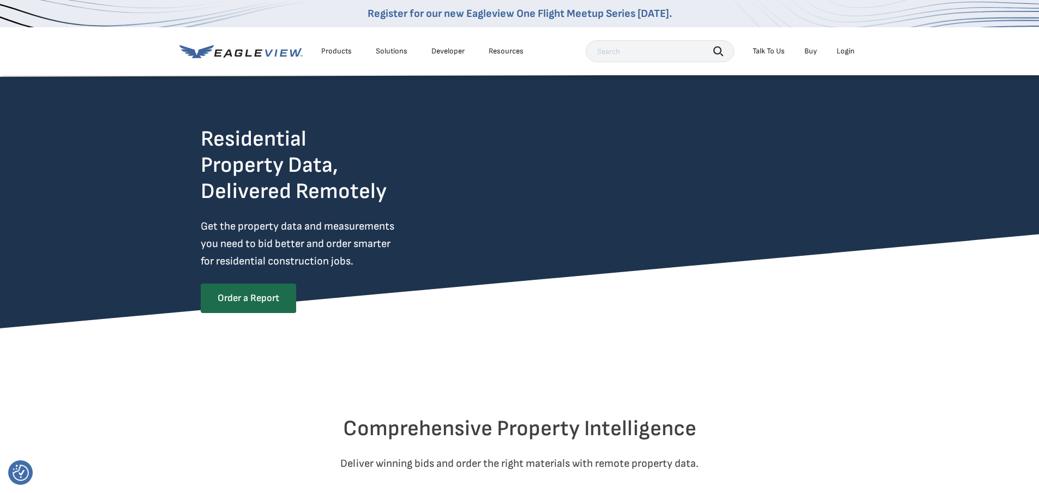
click at [843, 52] on div "Login" at bounding box center [845, 51] width 18 height 10
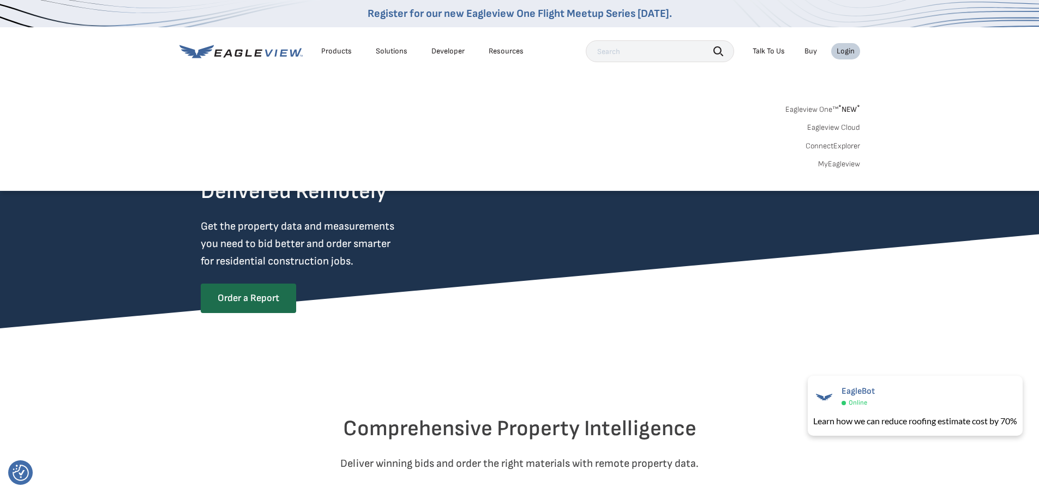
click at [847, 52] on div "Login" at bounding box center [845, 51] width 18 height 10
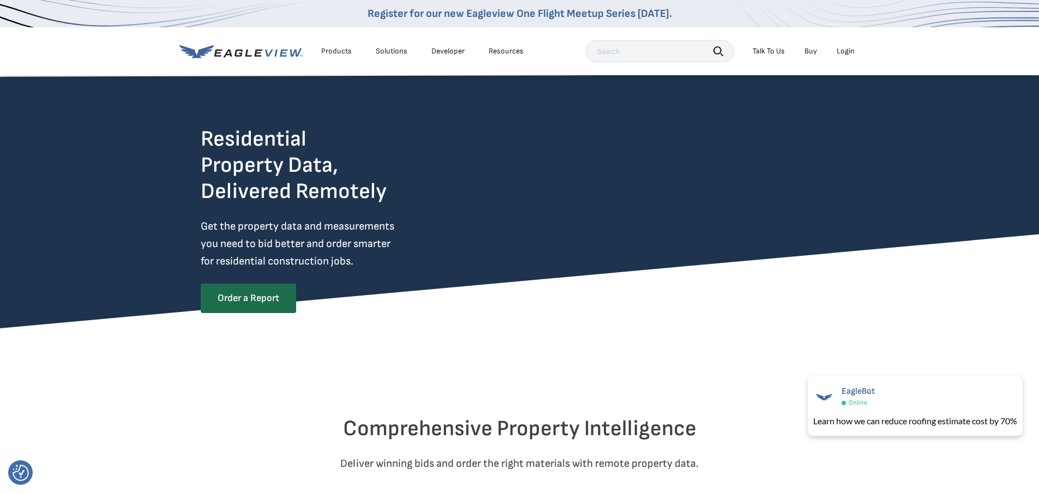
click at [847, 52] on div "Login" at bounding box center [845, 51] width 18 height 10
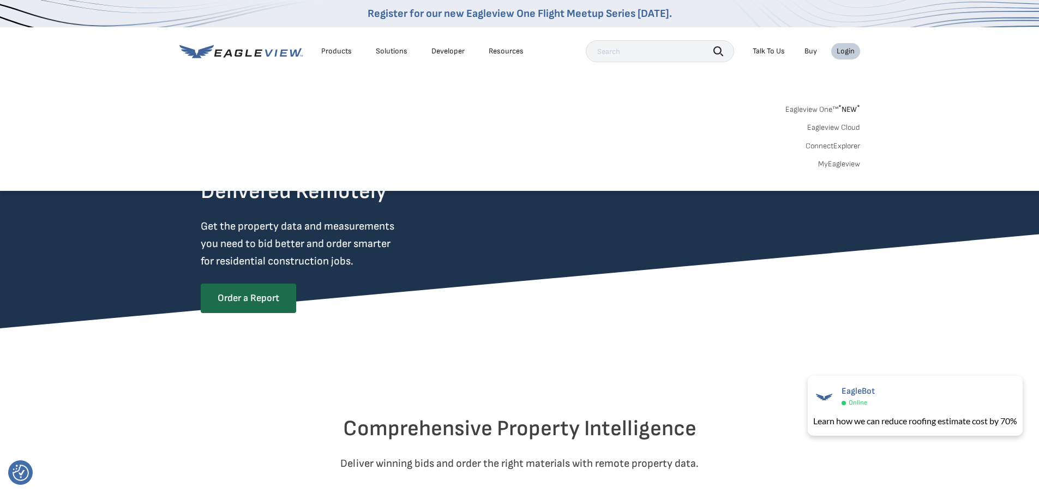
click at [847, 52] on div "Login" at bounding box center [845, 51] width 18 height 10
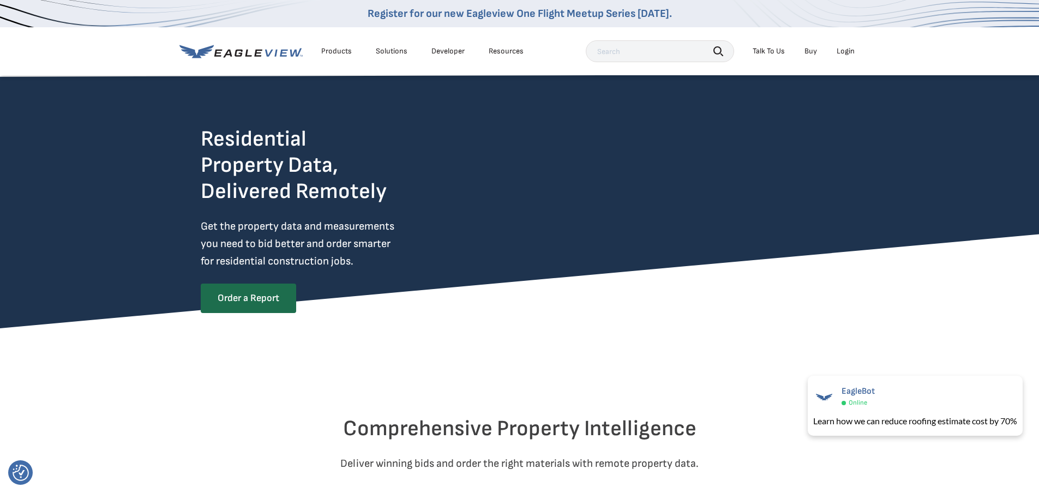
click at [847, 52] on div "Login" at bounding box center [845, 51] width 18 height 10
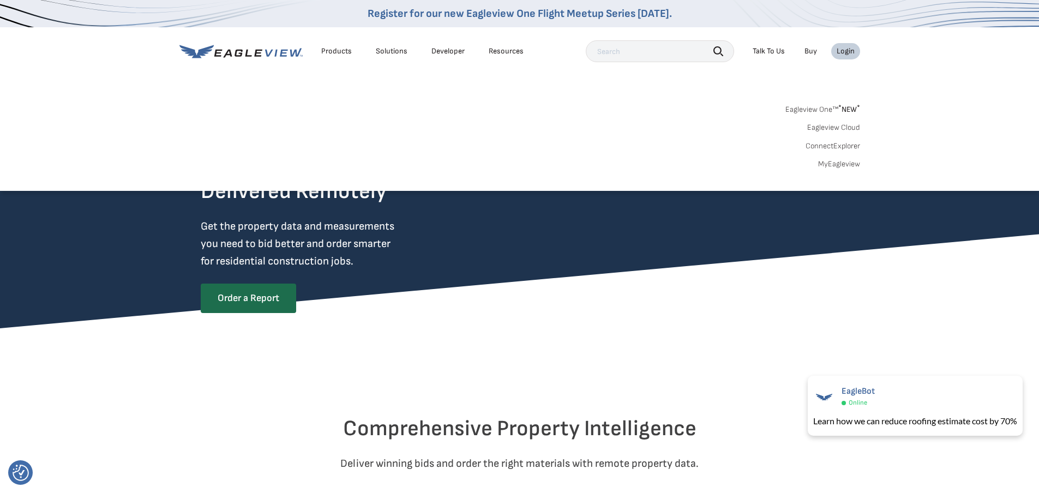
click at [847, 52] on div "Login" at bounding box center [845, 51] width 18 height 10
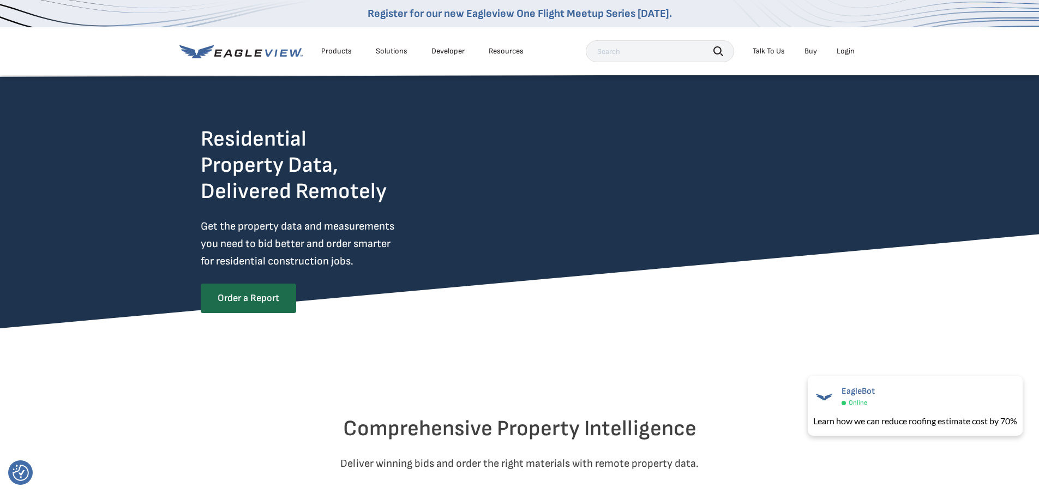
click at [847, 52] on div "Login" at bounding box center [845, 51] width 18 height 10
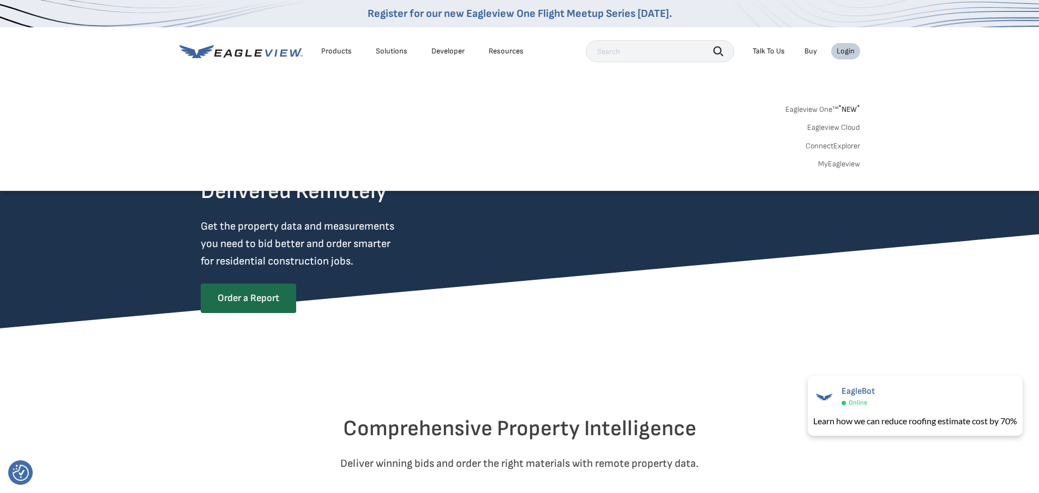
click at [847, 52] on div "Login" at bounding box center [845, 51] width 18 height 10
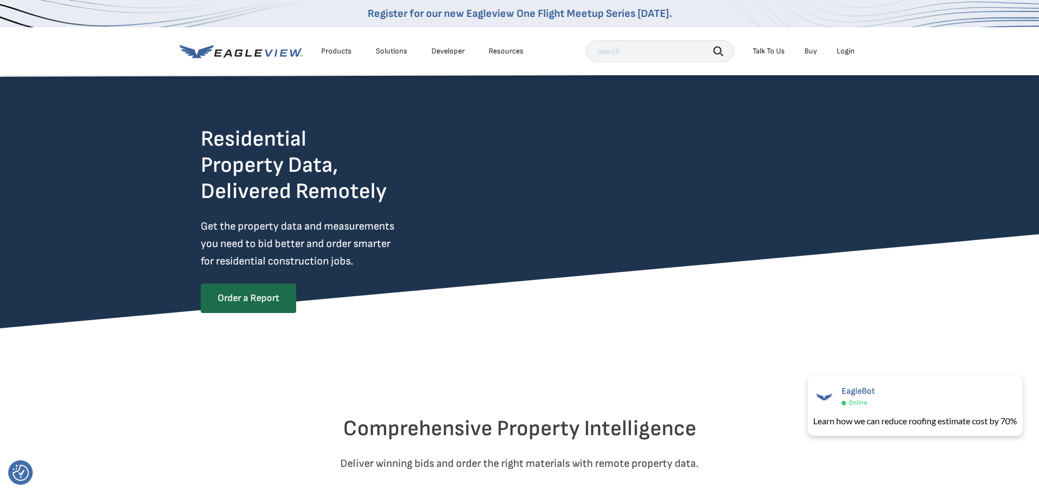
click at [847, 52] on div "Login" at bounding box center [845, 51] width 18 height 10
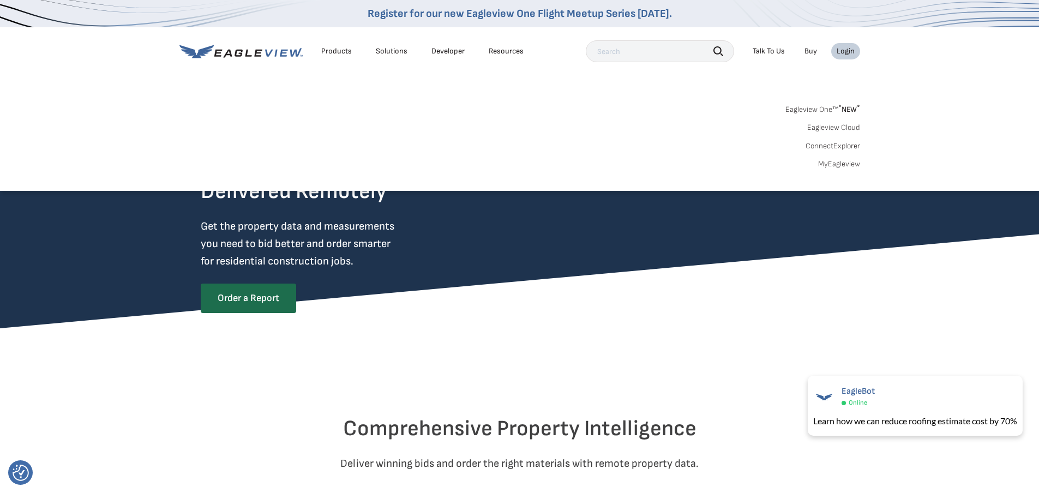
click at [847, 52] on div "Login" at bounding box center [845, 51] width 18 height 10
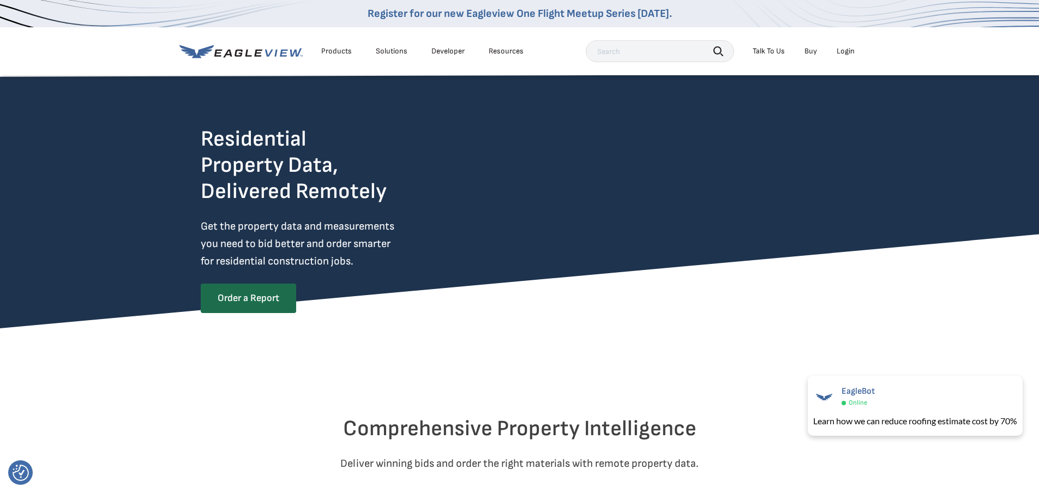
click at [847, 52] on div "Login" at bounding box center [845, 51] width 18 height 10
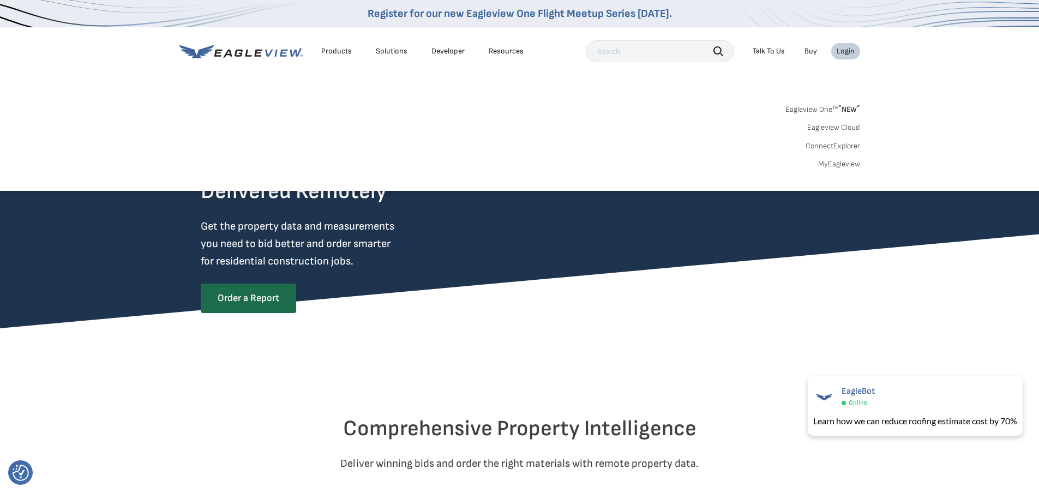
click at [847, 52] on div "Login" at bounding box center [845, 51] width 18 height 10
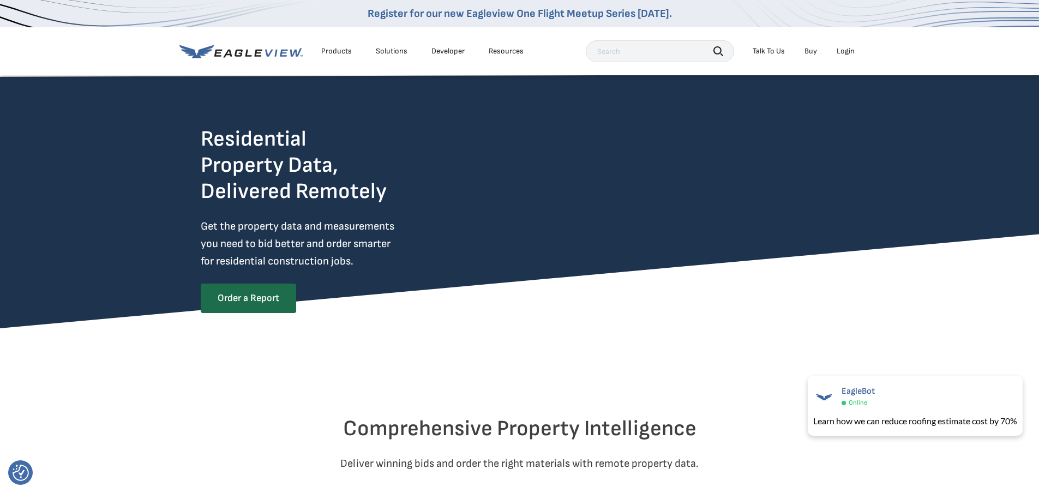
click at [848, 52] on div "Login" at bounding box center [845, 51] width 18 height 10
drag, startPoint x: 848, startPoint y: 52, endPoint x: 855, endPoint y: 75, distance: 24.1
click at [855, 75] on nav "Register for our new Eagleview One Flight Meetup Series today. Products Solutio…" at bounding box center [519, 37] width 1039 height 75
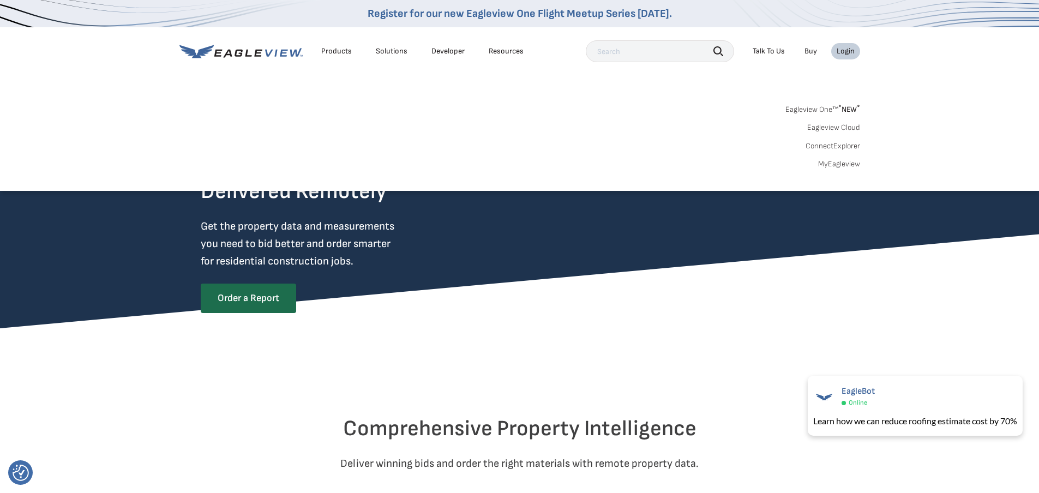
click at [855, 77] on nav "Register for our new Eagleview One Flight Meetup Series today. Products Solutio…" at bounding box center [519, 95] width 1039 height 191
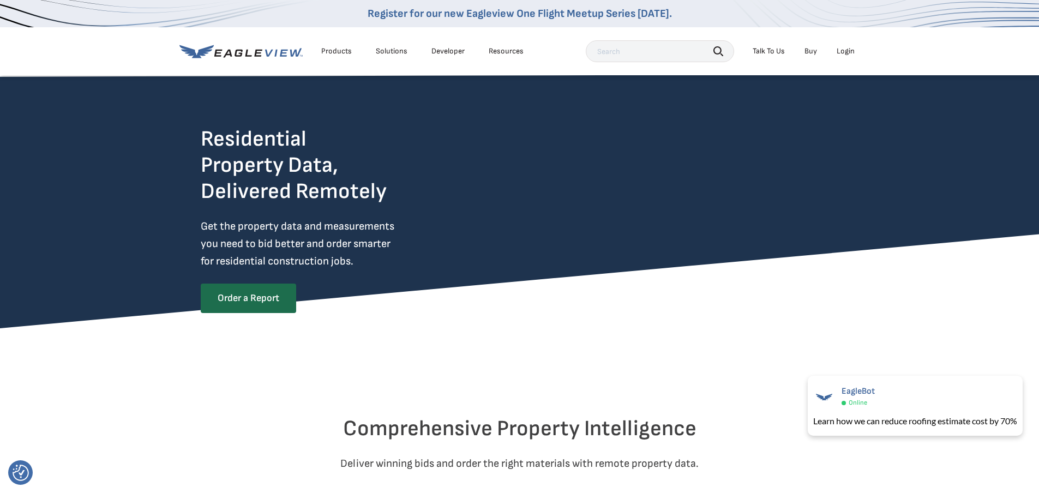
click at [158, 189] on div "Residential Property Data, Delivered Remotely Get the property data and measure…" at bounding box center [519, 214] width 1039 height 230
click at [154, 190] on div "Residential Property Data, Delivered Remotely Get the property data and measure…" at bounding box center [519, 214] width 1039 height 230
drag, startPoint x: 153, startPoint y: 190, endPoint x: 247, endPoint y: 177, distance: 94.7
click at [156, 190] on div "Residential Property Data, Delivered Remotely Get the property data and measure…" at bounding box center [519, 214] width 1039 height 230
click at [497, 194] on video at bounding box center [655, 217] width 366 height 183
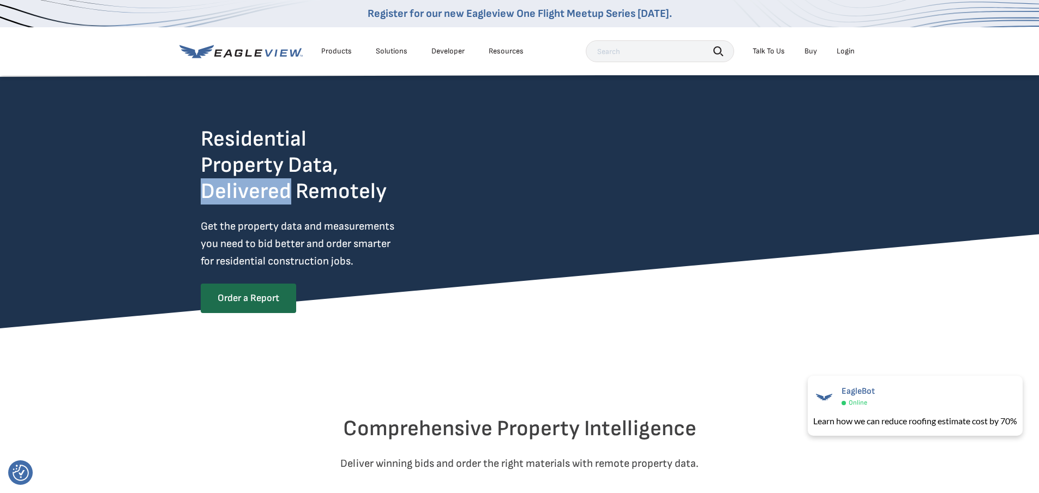
click at [851, 49] on div "Login" at bounding box center [845, 51] width 18 height 10
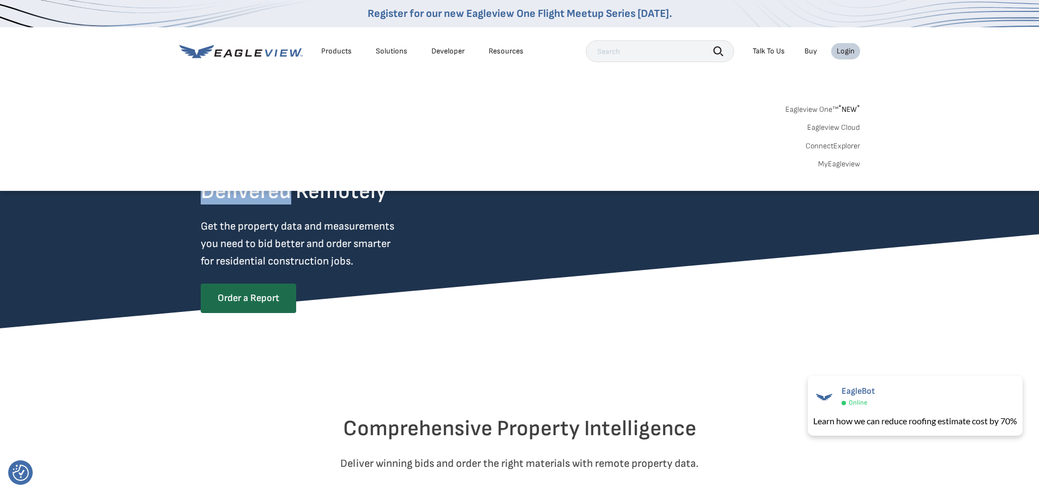
click at [851, 49] on div "Login" at bounding box center [845, 51] width 18 height 10
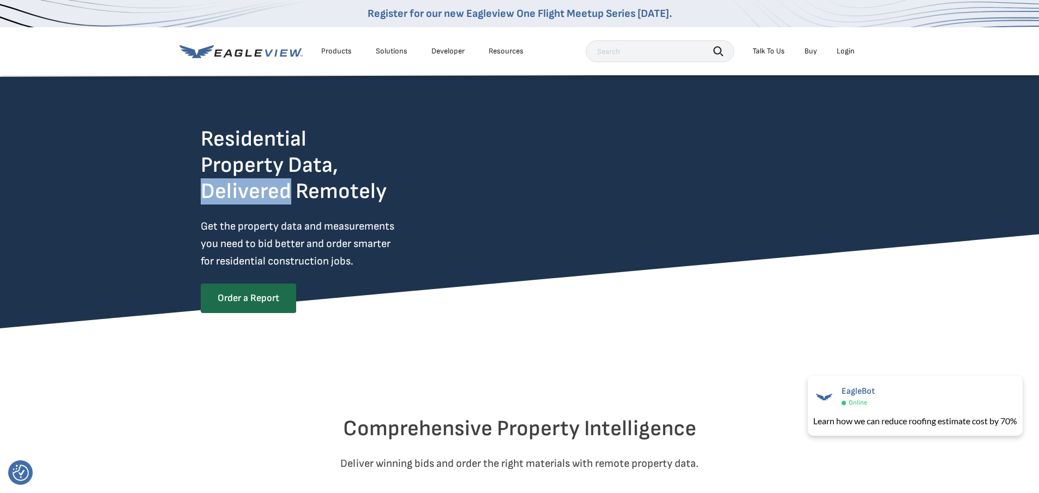
click at [851, 49] on div "Login" at bounding box center [845, 51] width 18 height 10
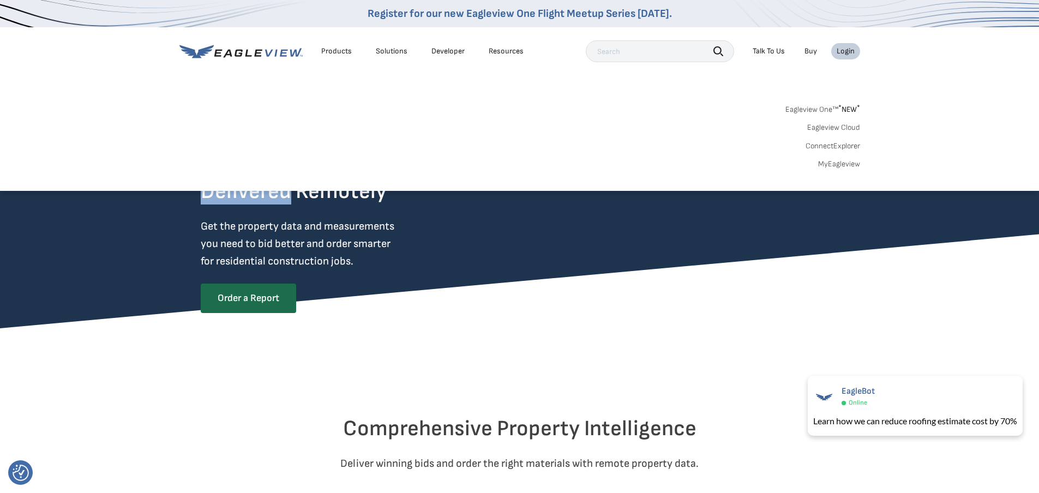
click at [851, 49] on div "Login" at bounding box center [845, 51] width 18 height 10
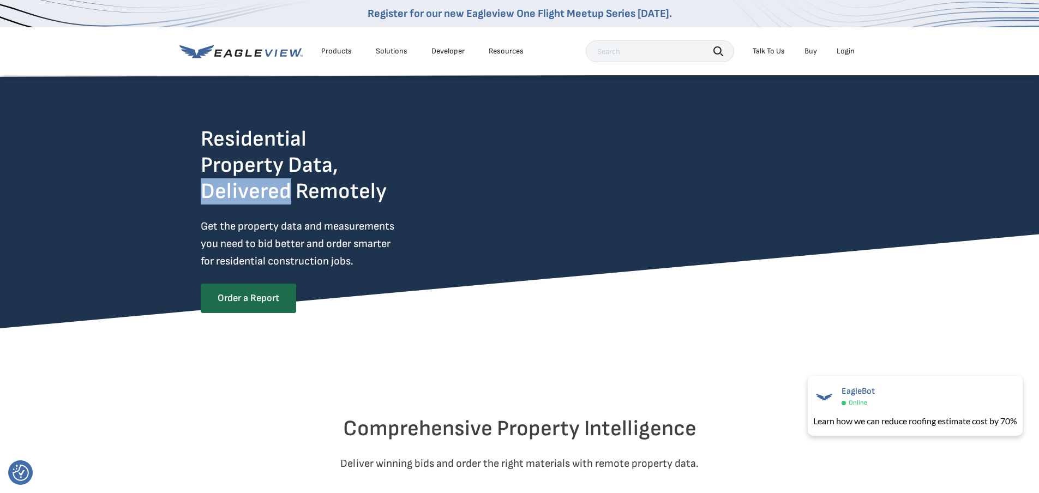
click at [851, 49] on div "Login" at bounding box center [845, 51] width 18 height 10
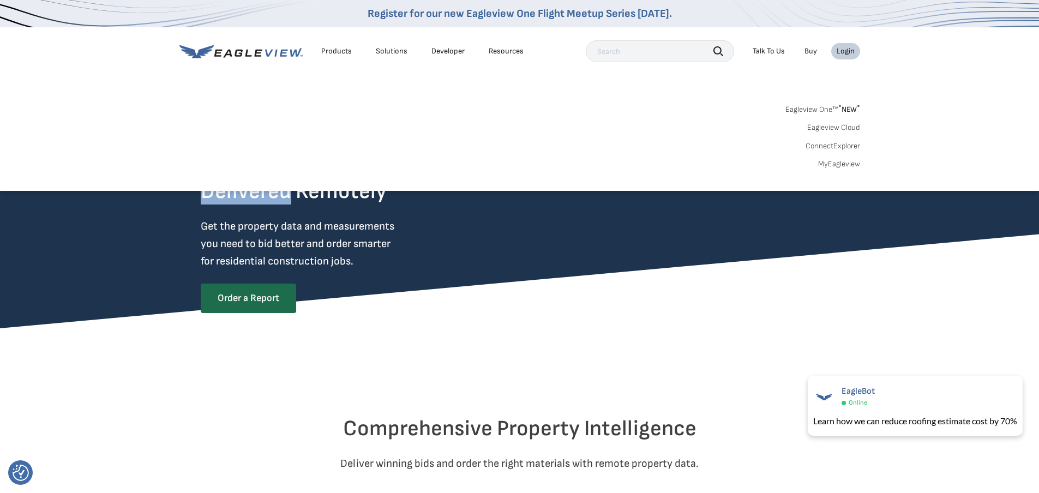
click at [851, 49] on div "Login" at bounding box center [845, 51] width 18 height 10
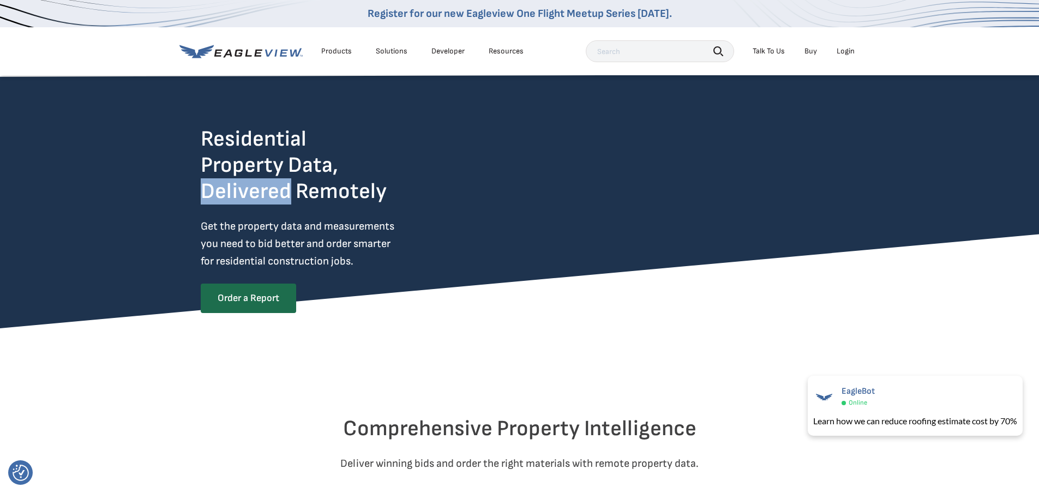
click at [851, 49] on div "Login" at bounding box center [845, 51] width 18 height 10
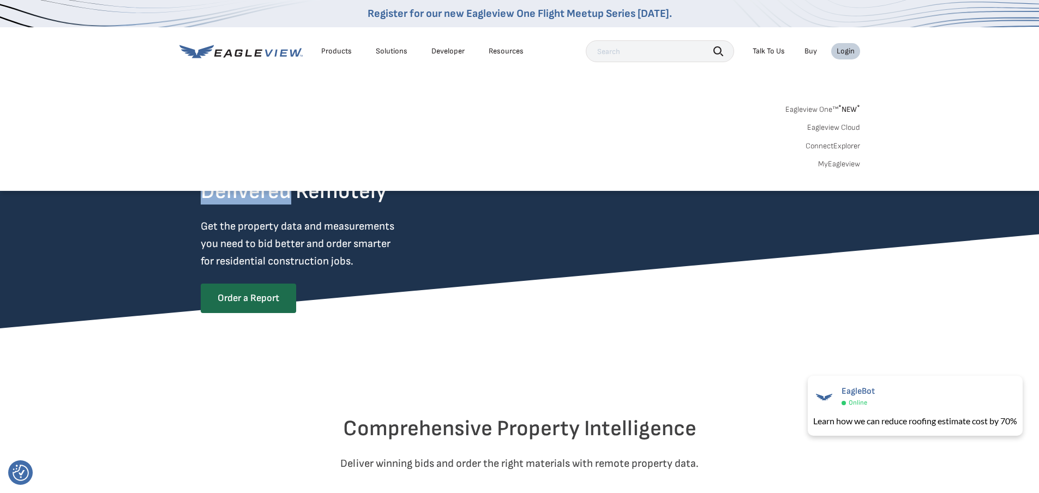
click at [851, 49] on div "Login" at bounding box center [845, 51] width 18 height 10
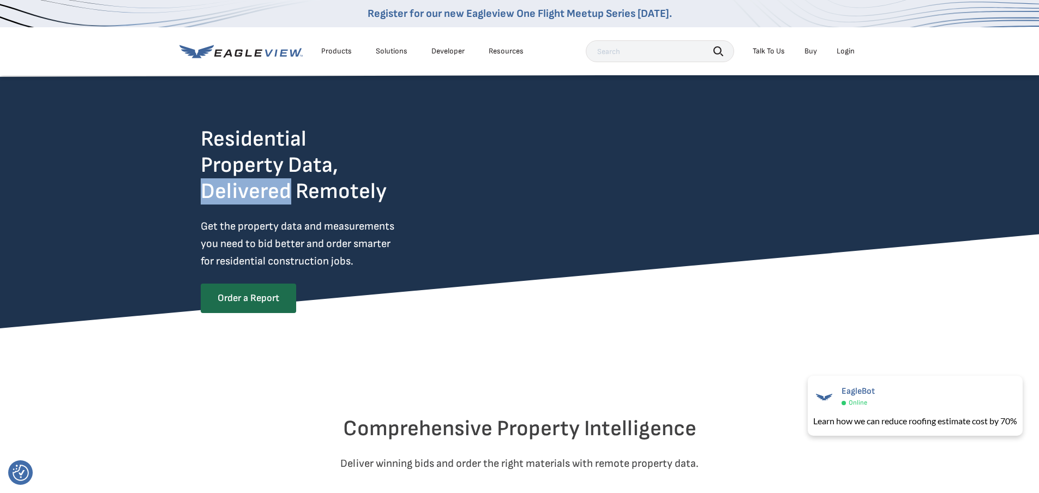
click at [851, 49] on div "Login" at bounding box center [845, 51] width 18 height 10
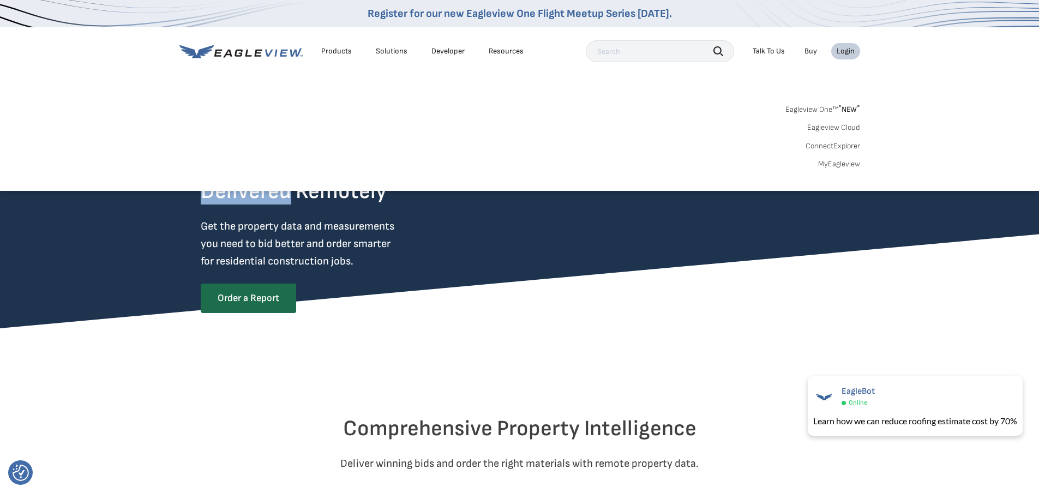
click at [851, 49] on div "Login" at bounding box center [845, 51] width 18 height 10
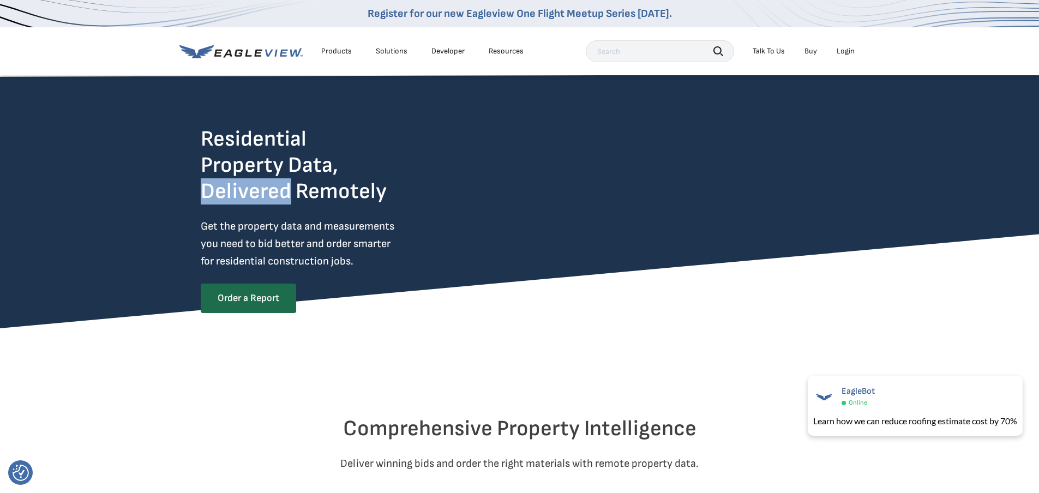
click at [851, 49] on div "Login" at bounding box center [845, 51] width 18 height 10
click at [840, 50] on div "Login" at bounding box center [845, 51] width 18 height 10
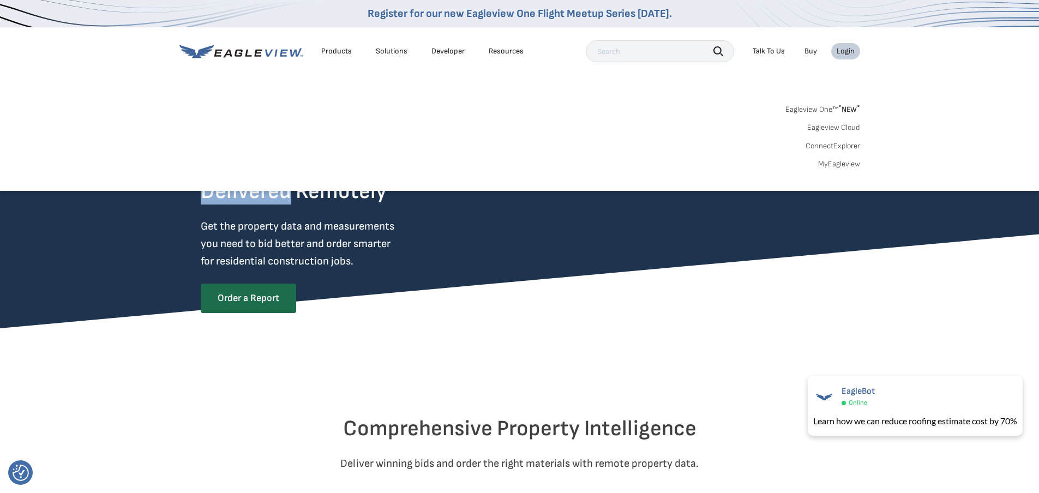
click at [816, 110] on link "Eagleview One™ * NEW *" at bounding box center [822, 107] width 75 height 13
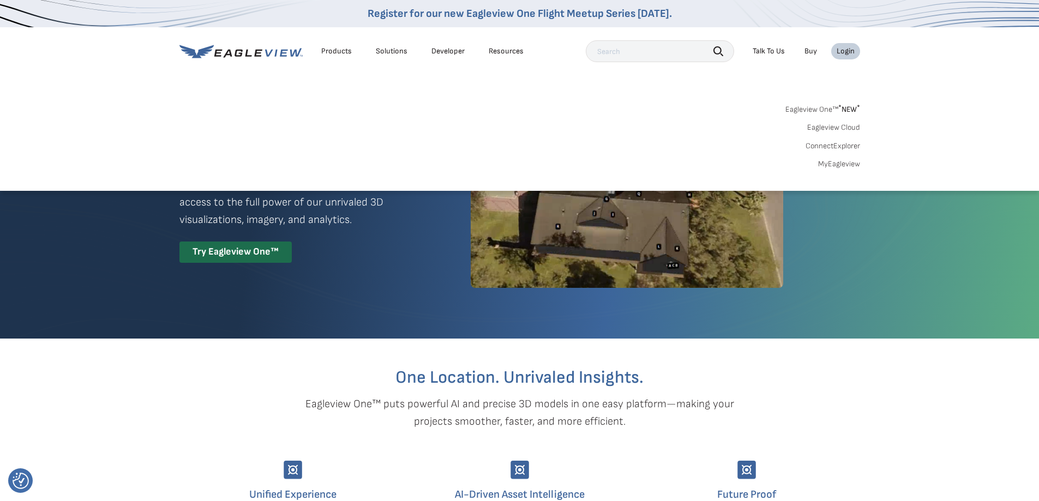
click at [848, 110] on span "* NEW *" at bounding box center [849, 109] width 22 height 9
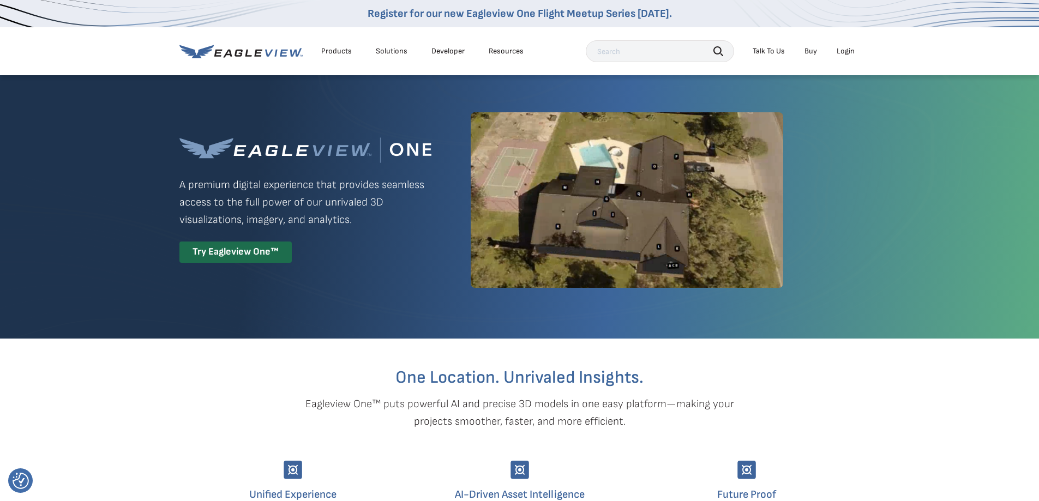
click at [847, 49] on div "Login" at bounding box center [845, 51] width 18 height 10
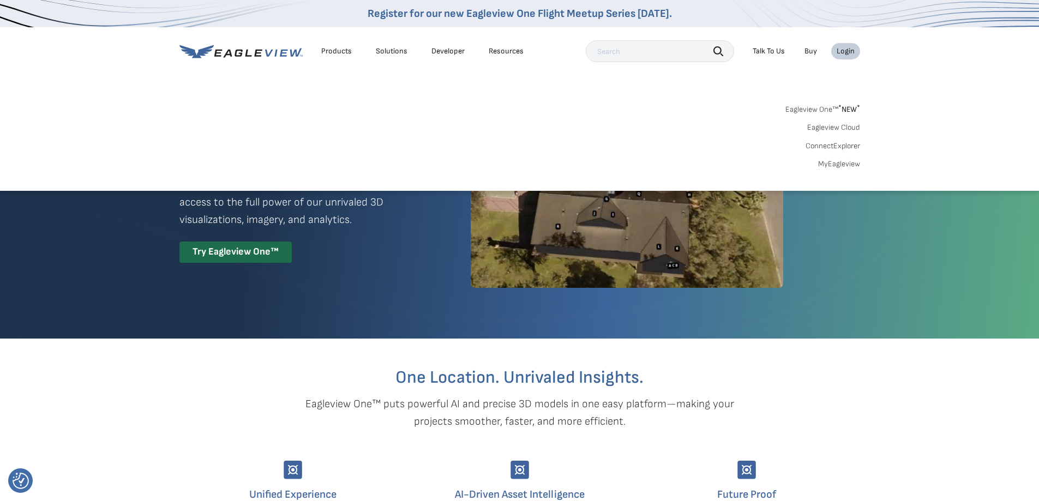
click at [818, 126] on link "Eagleview Cloud" at bounding box center [833, 128] width 53 height 10
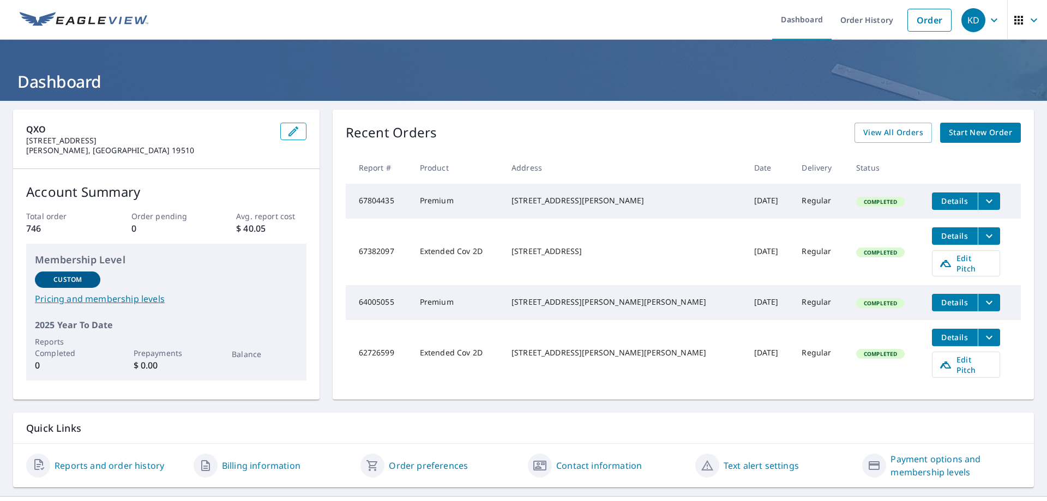
click at [938, 201] on span "Details" at bounding box center [954, 201] width 33 height 10
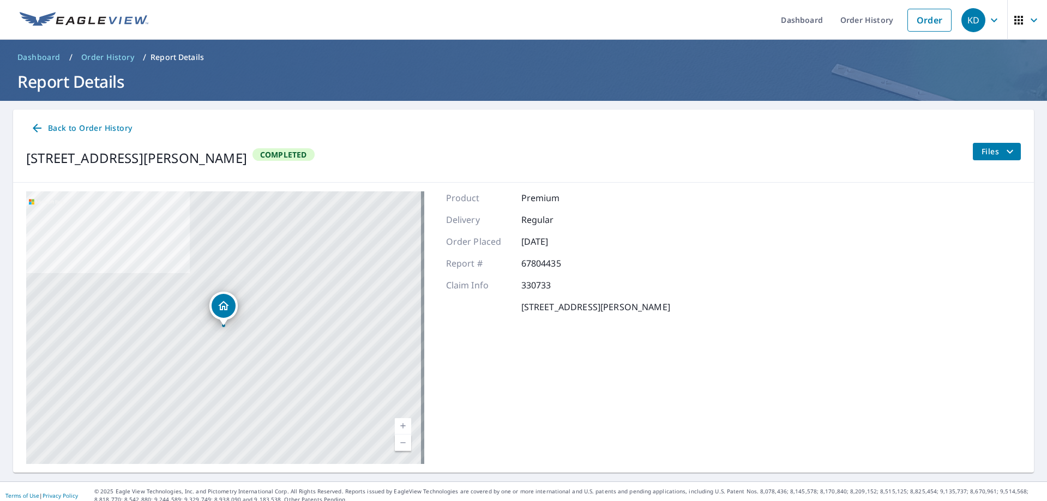
scroll to position [8, 0]
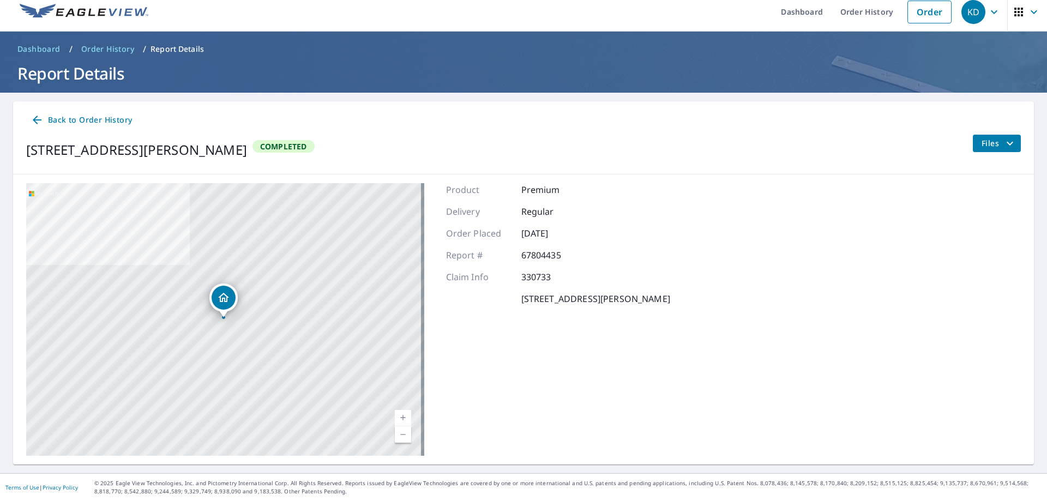
click at [990, 143] on span "Files" at bounding box center [998, 143] width 35 height 13
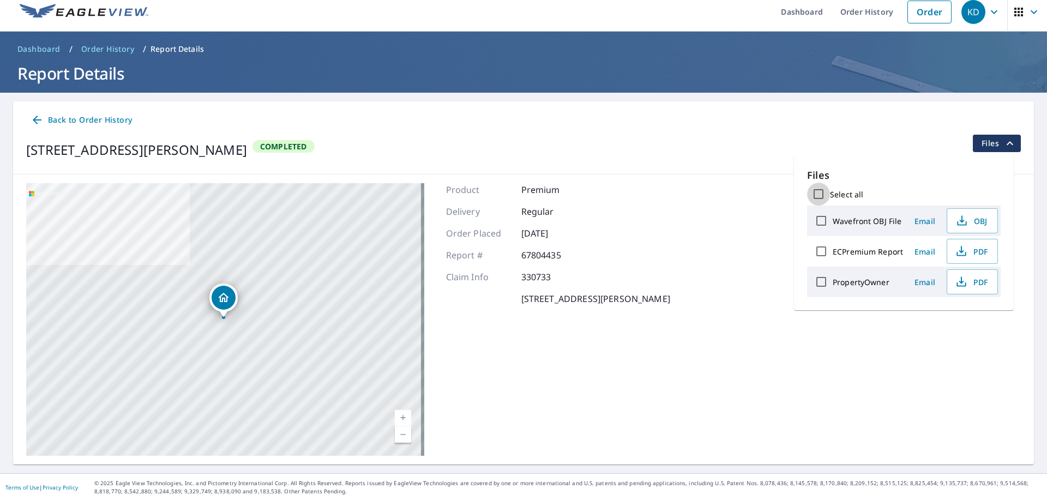
click at [820, 193] on input "Select all" at bounding box center [818, 194] width 23 height 23
checkbox input "true"
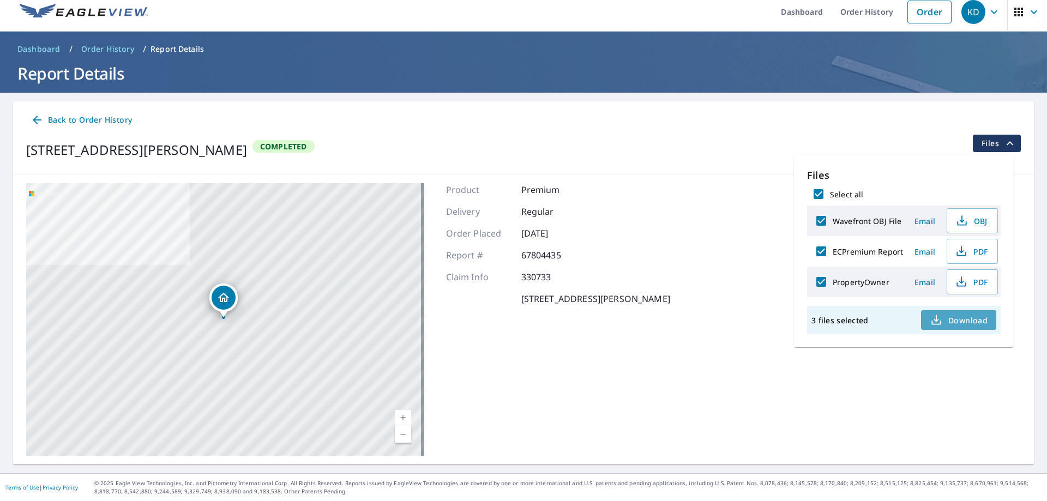
click at [956, 321] on span "Download" at bounding box center [959, 320] width 58 height 13
click at [100, 51] on span "Order History" at bounding box center [107, 49] width 53 height 11
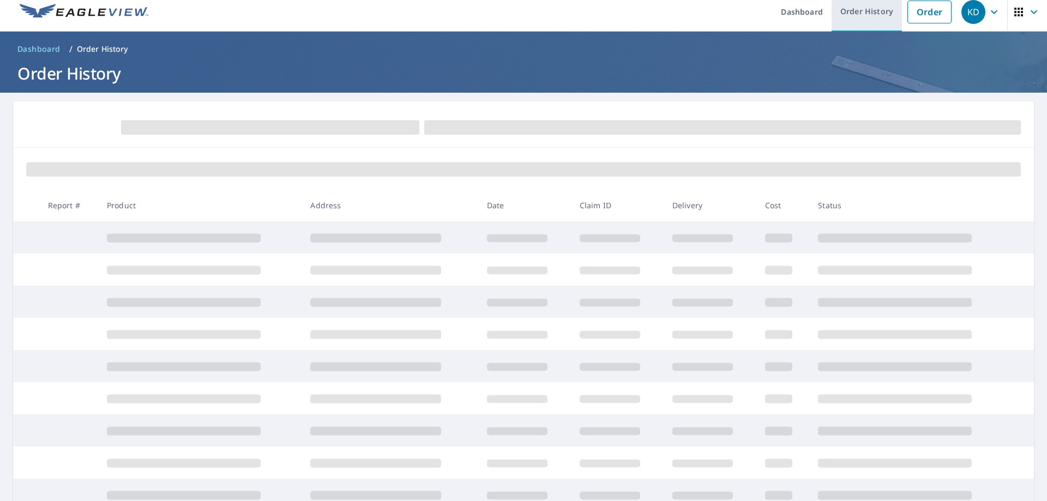
click at [863, 12] on link "Order History" at bounding box center [867, 12] width 70 height 40
click at [780, 16] on link "Dashboard" at bounding box center [801, 12] width 59 height 40
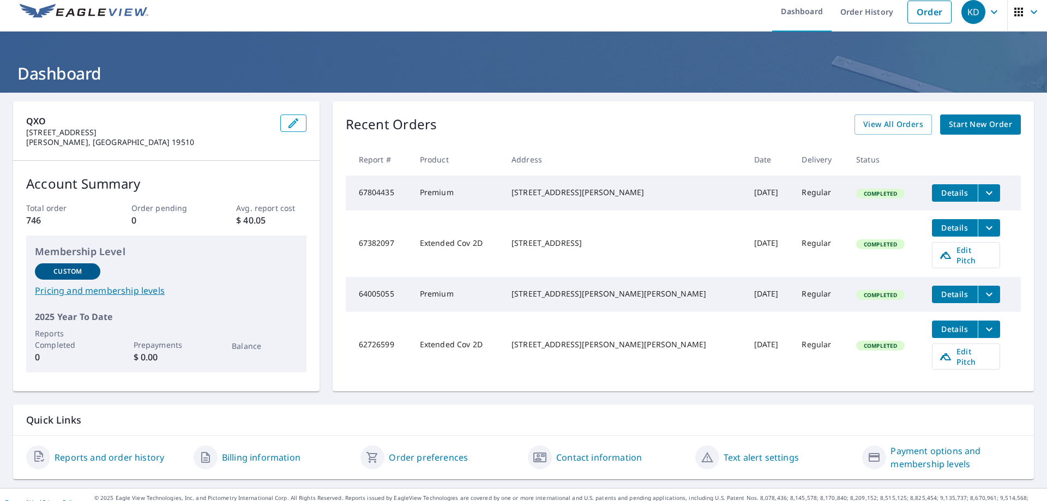
click at [983, 195] on icon "filesDropdownBtn-67804435" at bounding box center [989, 192] width 13 height 13
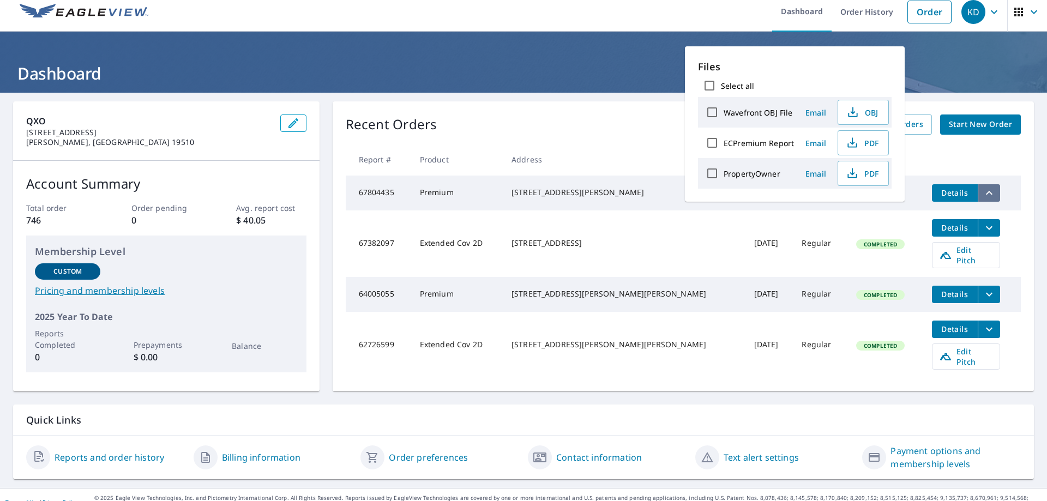
click at [983, 195] on icon "filesDropdownBtn-67804435" at bounding box center [989, 192] width 13 height 13
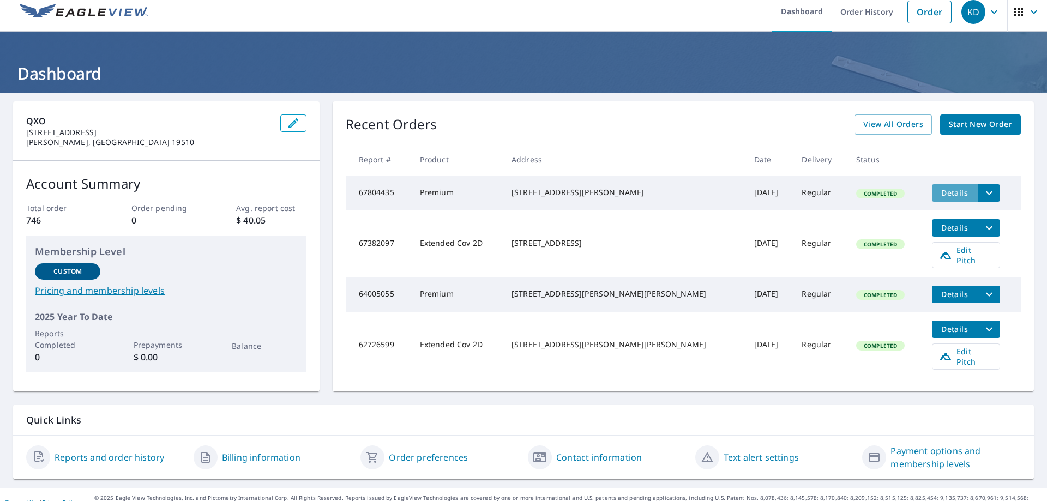
click at [938, 197] on span "Details" at bounding box center [954, 193] width 33 height 10
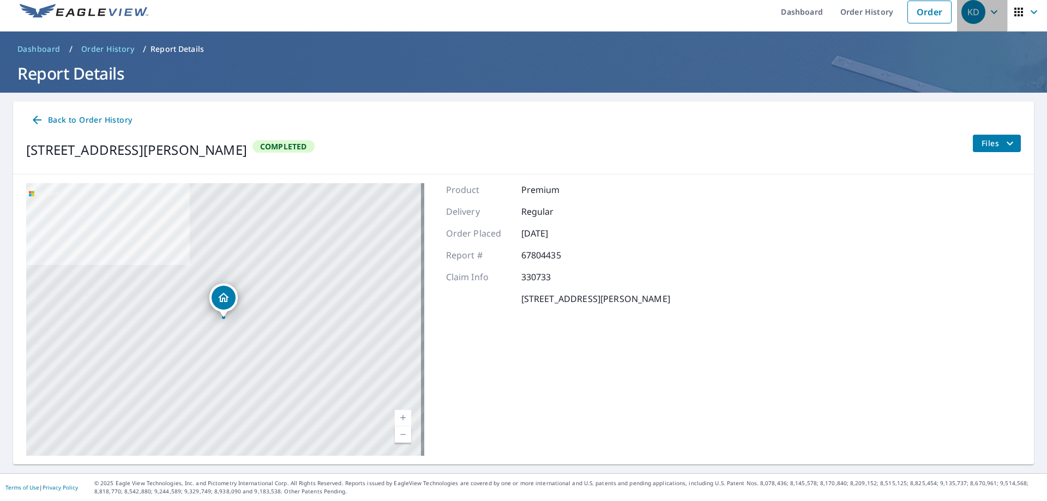
click at [987, 16] on icon "button" at bounding box center [993, 11] width 13 height 13
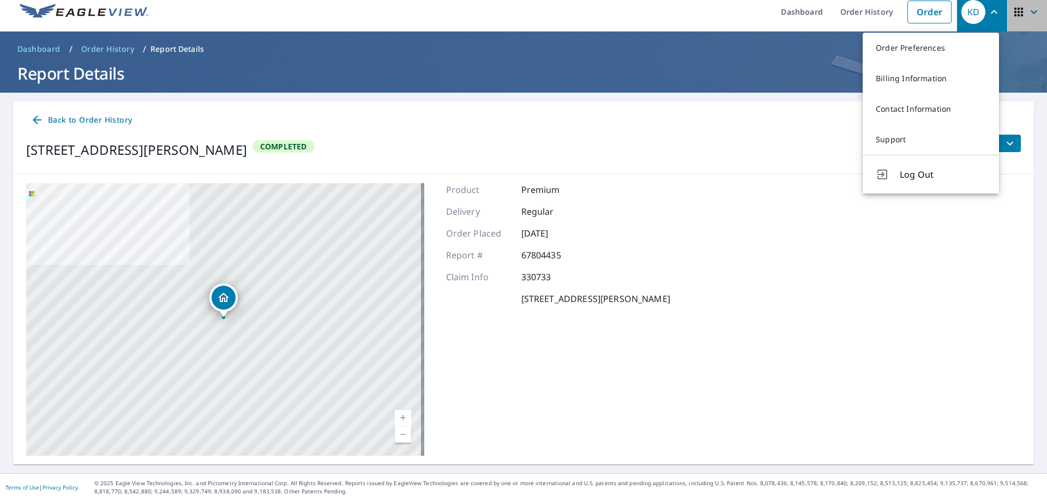
click at [1027, 13] on icon "button" at bounding box center [1033, 11] width 13 height 13
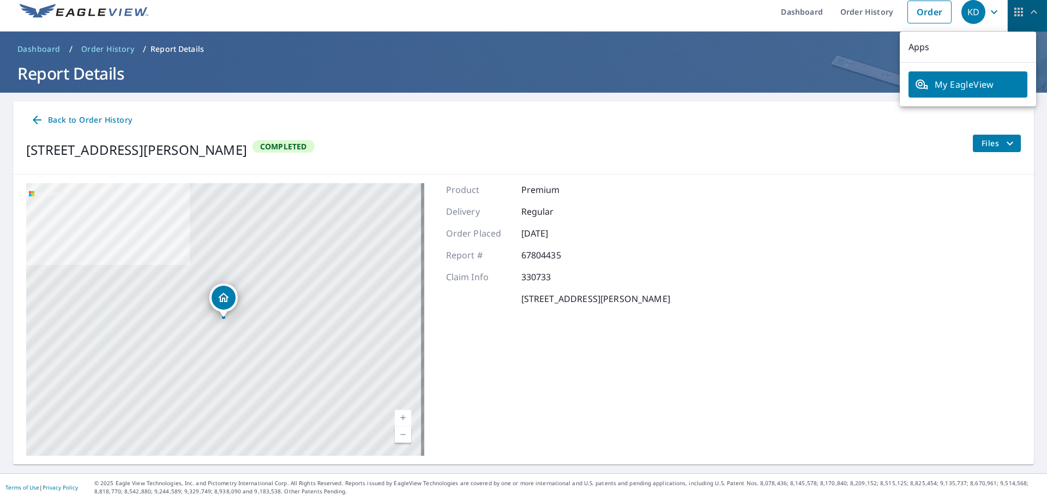
click at [1027, 13] on icon "button" at bounding box center [1033, 11] width 13 height 13
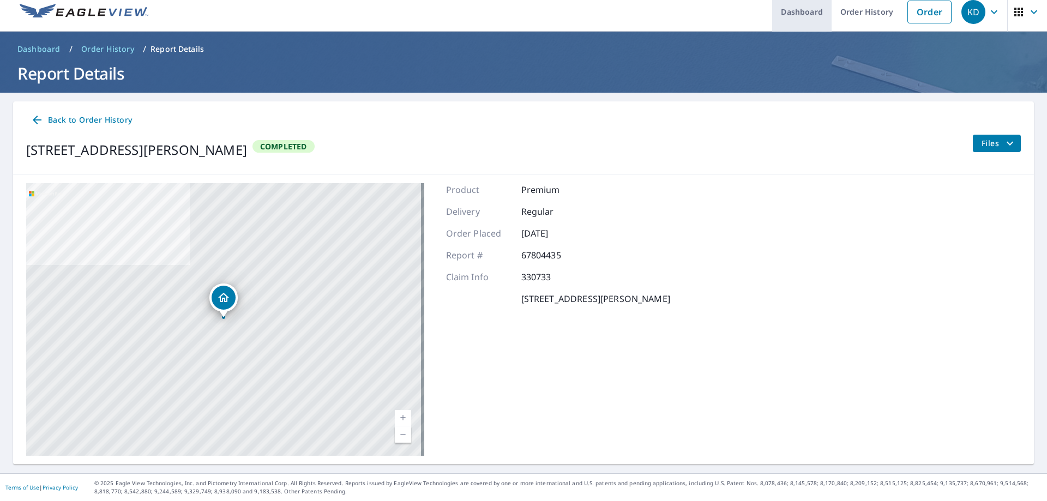
click at [811, 14] on link "Dashboard" at bounding box center [801, 12] width 59 height 40
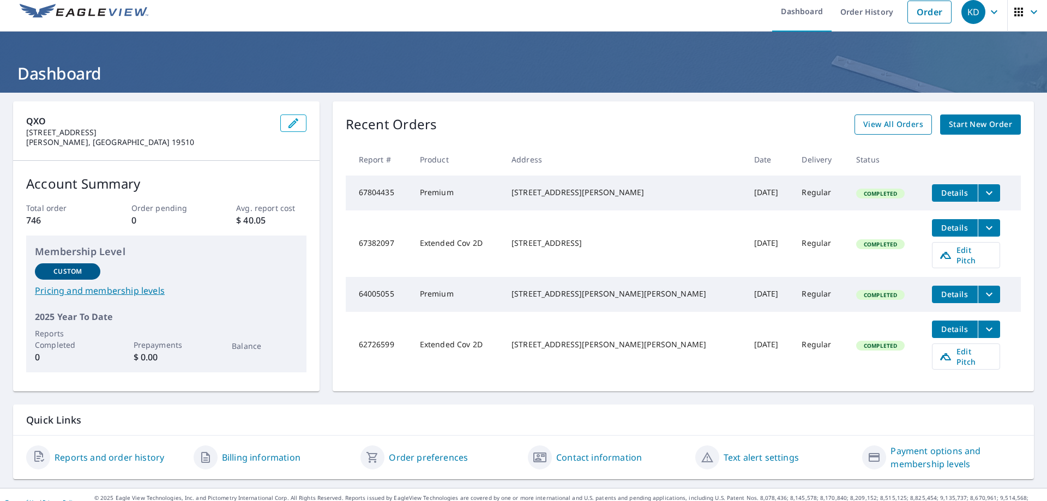
click at [900, 123] on span "View All Orders" at bounding box center [893, 125] width 60 height 14
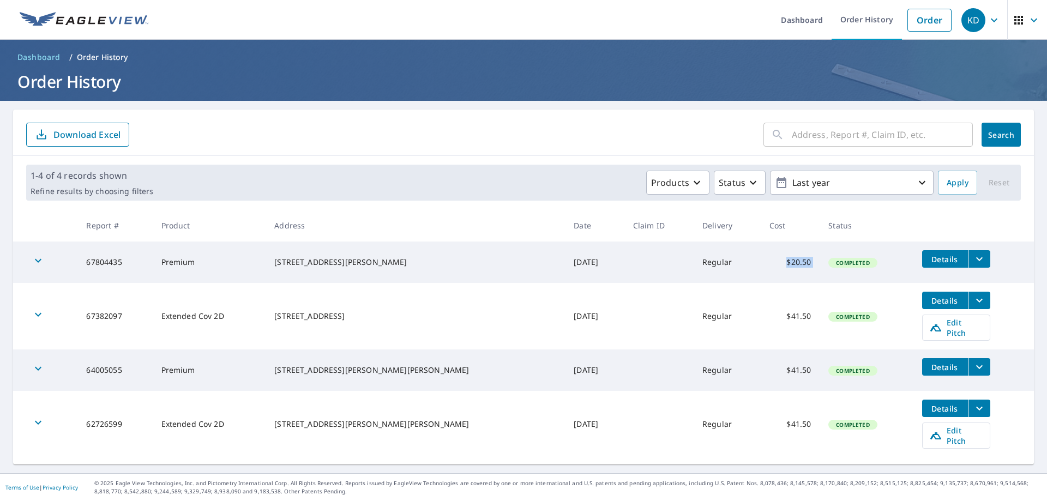
drag, startPoint x: 739, startPoint y: 264, endPoint x: 789, endPoint y: 262, distance: 49.7
click at [789, 262] on tr "67804435 Premium [STREET_ADDRESS][PERSON_NAME] [DATE] Regular $20.50 Completed …" at bounding box center [523, 262] width 1021 height 41
click at [780, 268] on td "$20.50" at bounding box center [790, 262] width 59 height 41
drag, startPoint x: 118, startPoint y: 261, endPoint x: 98, endPoint y: 264, distance: 19.9
click at [98, 264] on td "67804435" at bounding box center [114, 262] width 75 height 41
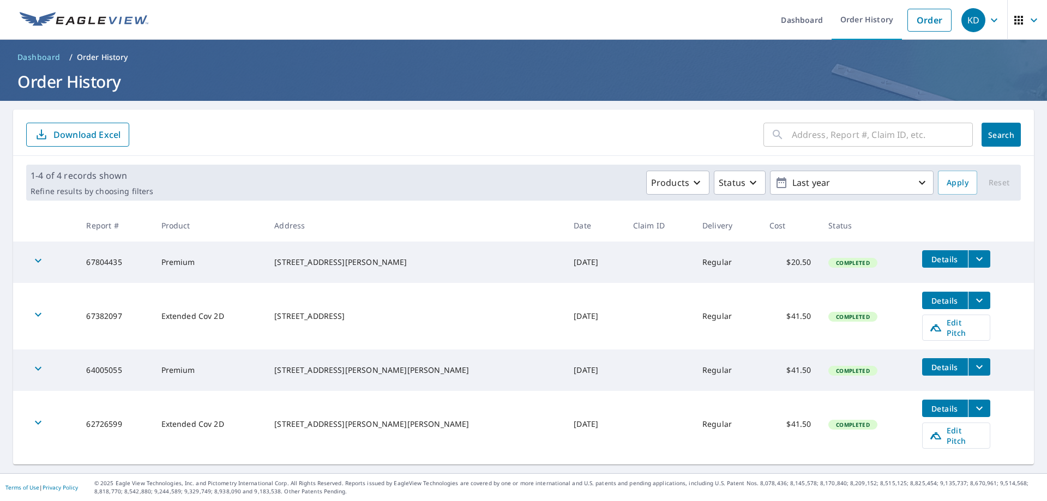
click at [97, 262] on td "67804435" at bounding box center [114, 262] width 75 height 41
